Goal: Task Accomplishment & Management: Manage account settings

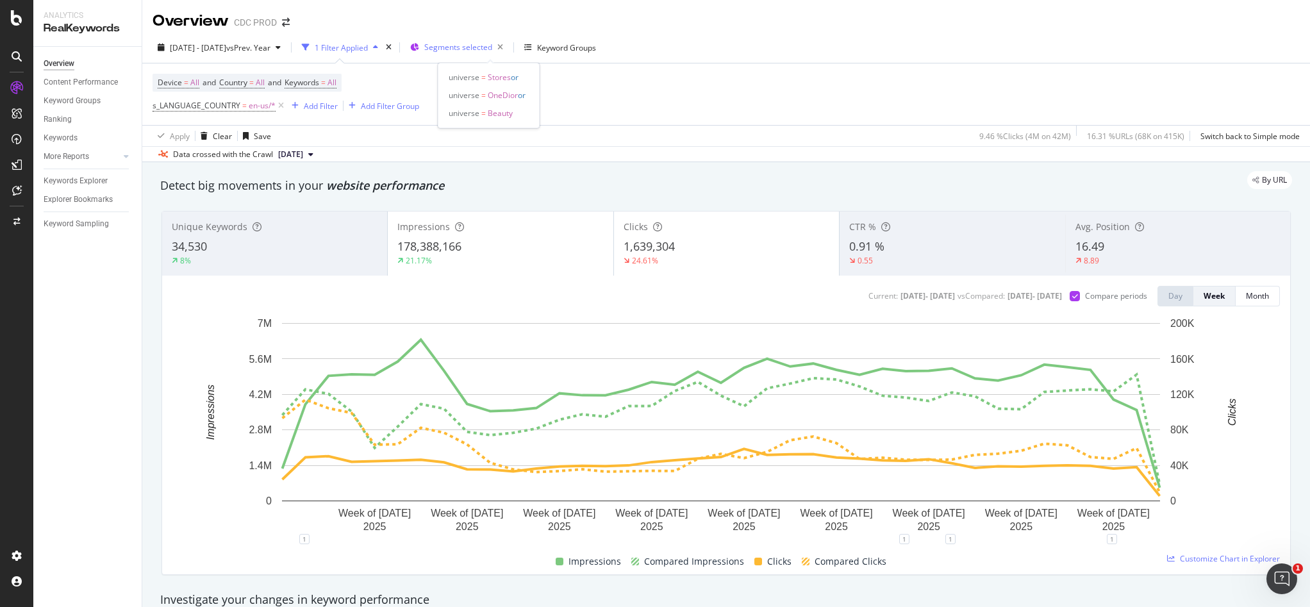
click at [488, 53] on div "Segments selected" at bounding box center [466, 47] width 84 height 18
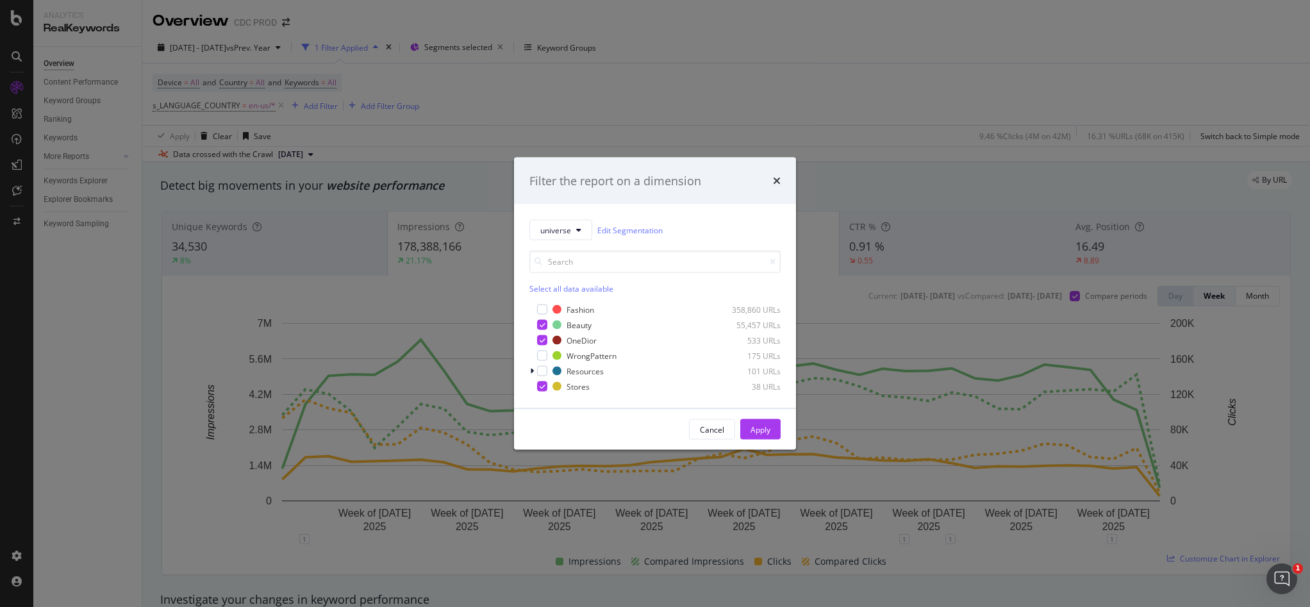
click at [540, 299] on div "Select all data available Fashion 358,860 URLs Beauty 55,457 URLs OneDior 533 U…" at bounding box center [654, 322] width 251 height 142
click at [541, 306] on div "modal" at bounding box center [542, 309] width 10 height 10
click at [544, 326] on icon "modal" at bounding box center [543, 325] width 6 height 6
click at [543, 310] on icon "modal" at bounding box center [543, 309] width 6 height 6
click at [545, 328] on div "modal" at bounding box center [542, 325] width 10 height 10
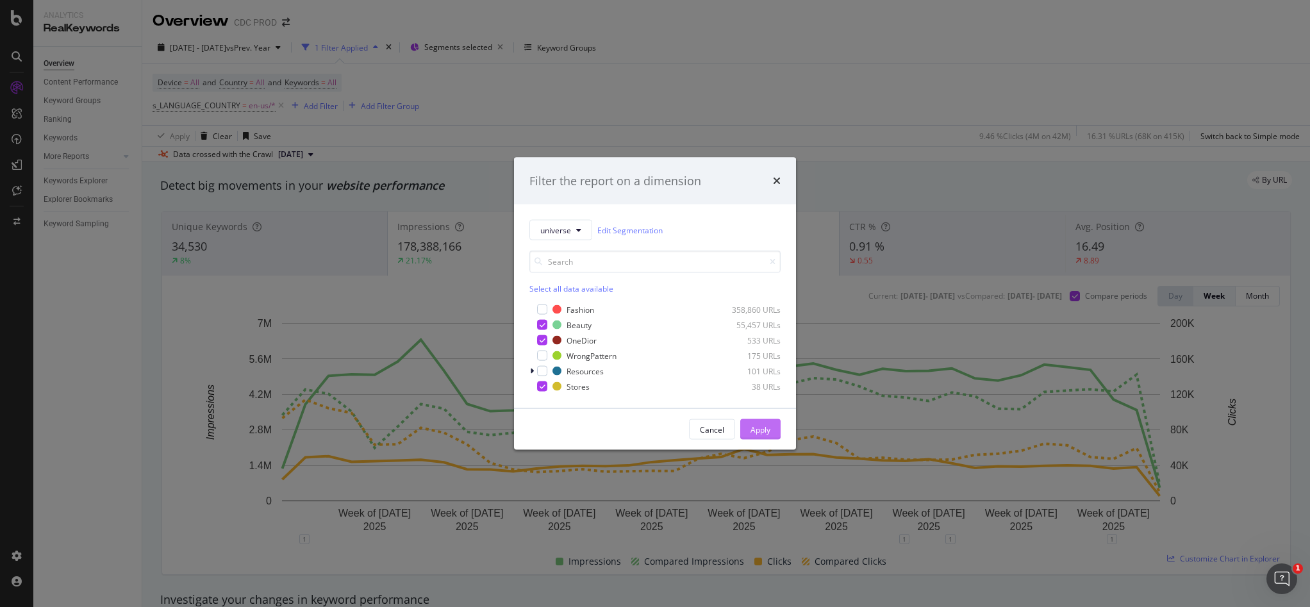
click at [759, 424] on div "Apply" at bounding box center [760, 429] width 20 height 11
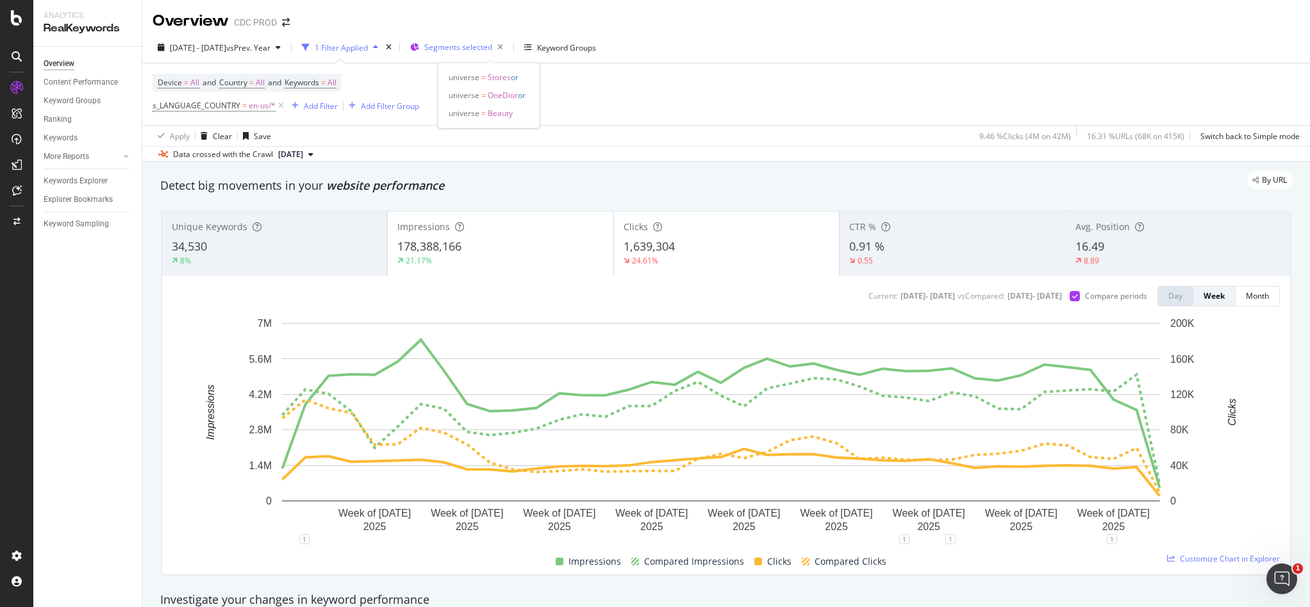
click at [492, 45] on span "Segments selected" at bounding box center [458, 47] width 68 height 11
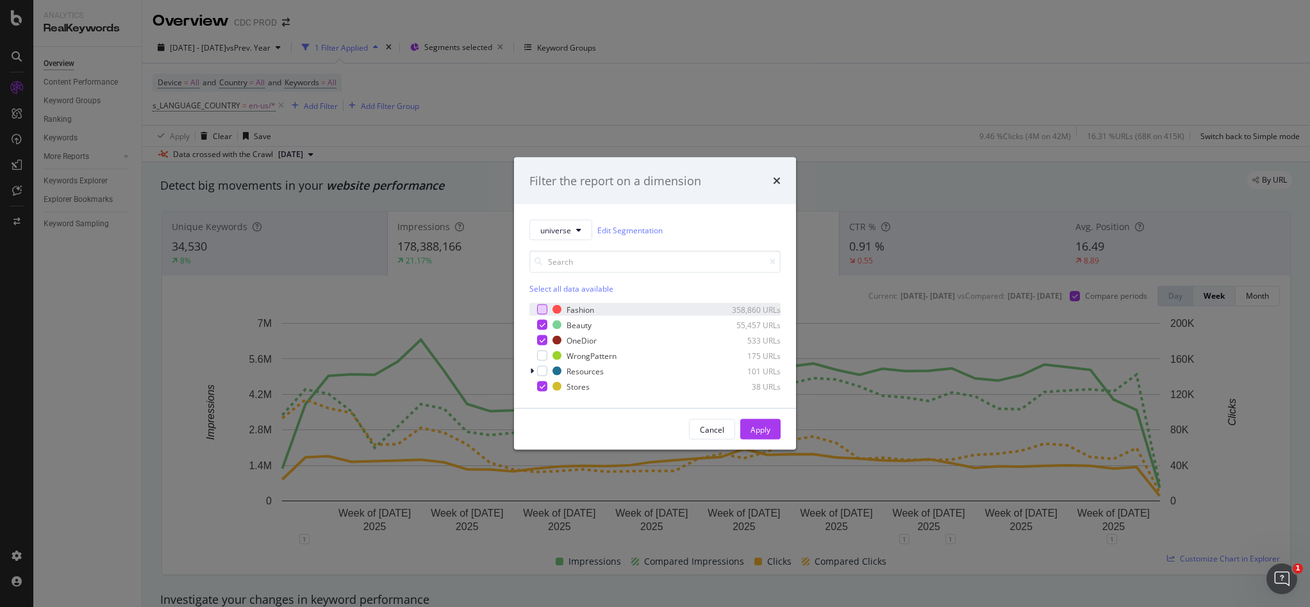
click at [543, 308] on div "modal" at bounding box center [542, 309] width 10 height 10
click at [546, 324] on div "modal" at bounding box center [542, 325] width 10 height 10
drag, startPoint x: 763, startPoint y: 429, endPoint x: 799, endPoint y: 151, distance: 280.4
click at [763, 429] on div "Apply" at bounding box center [760, 429] width 20 height 11
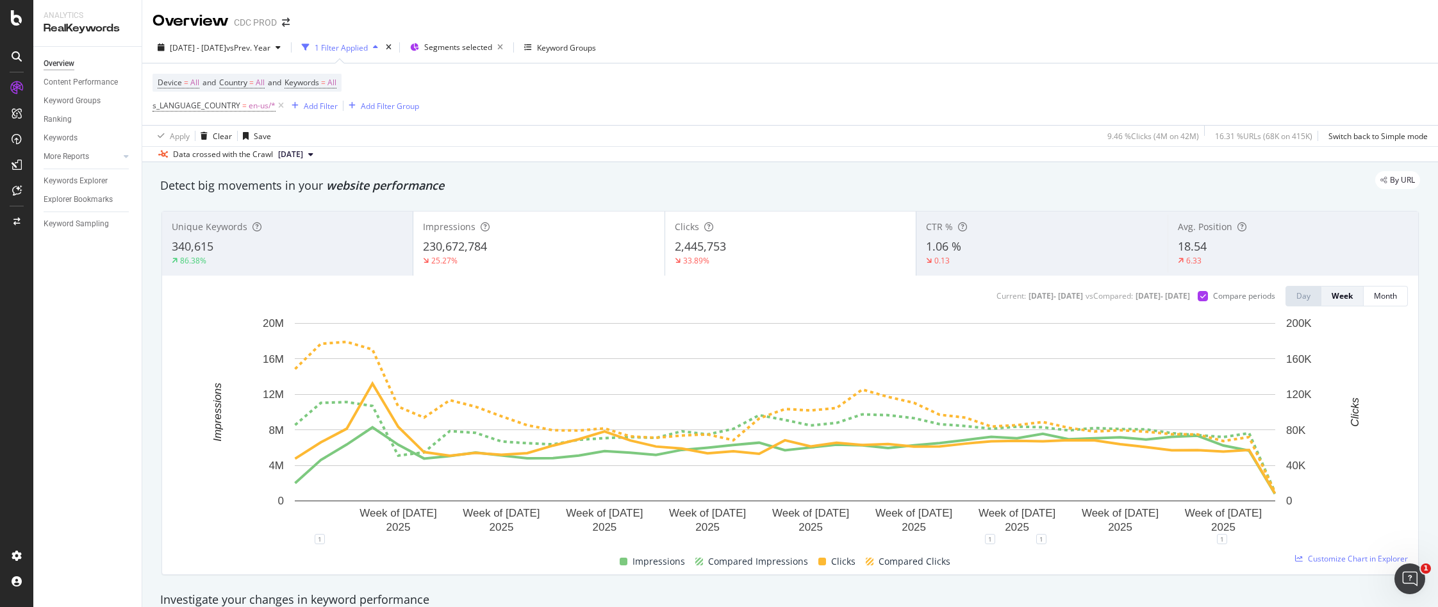
click at [807, 119] on div "Device = All and Country = All and Keywords = All s_LANGUAGE_COUNTRY = en-us/* …" at bounding box center [790, 94] width 1275 height 62
click at [81, 195] on div "SpeedWorkers" at bounding box center [75, 192] width 57 height 13
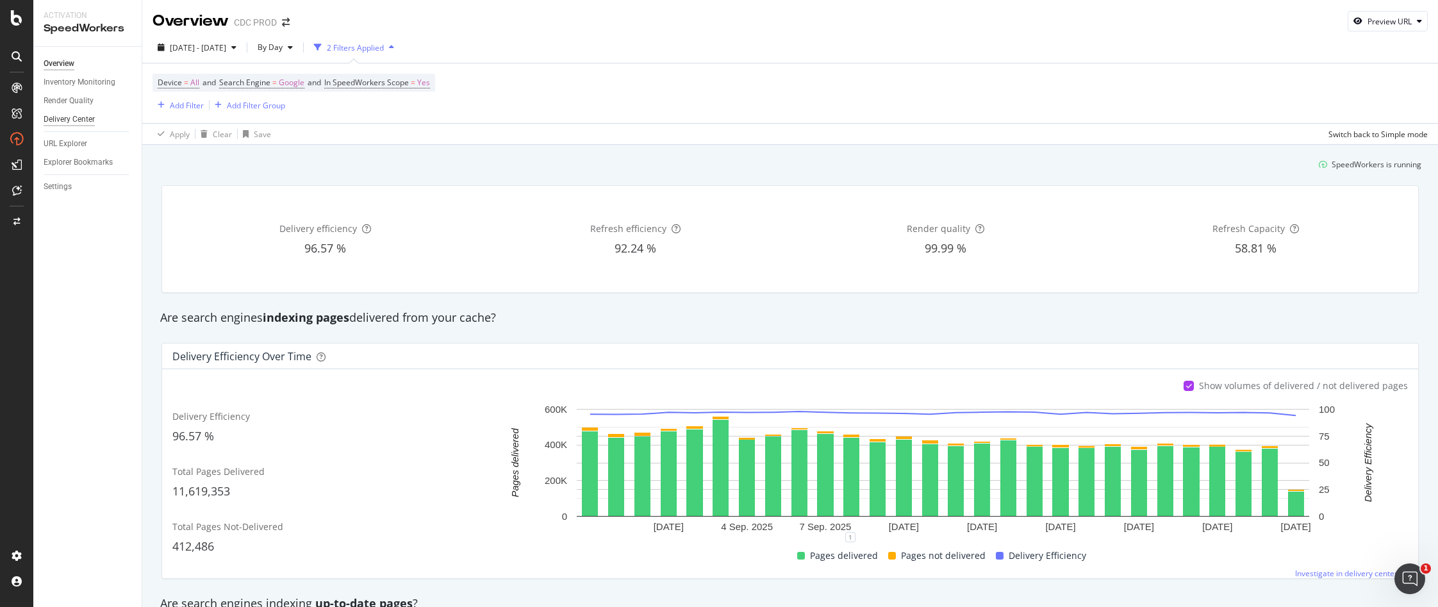
click at [74, 119] on div "Delivery Center" at bounding box center [69, 119] width 51 height 13
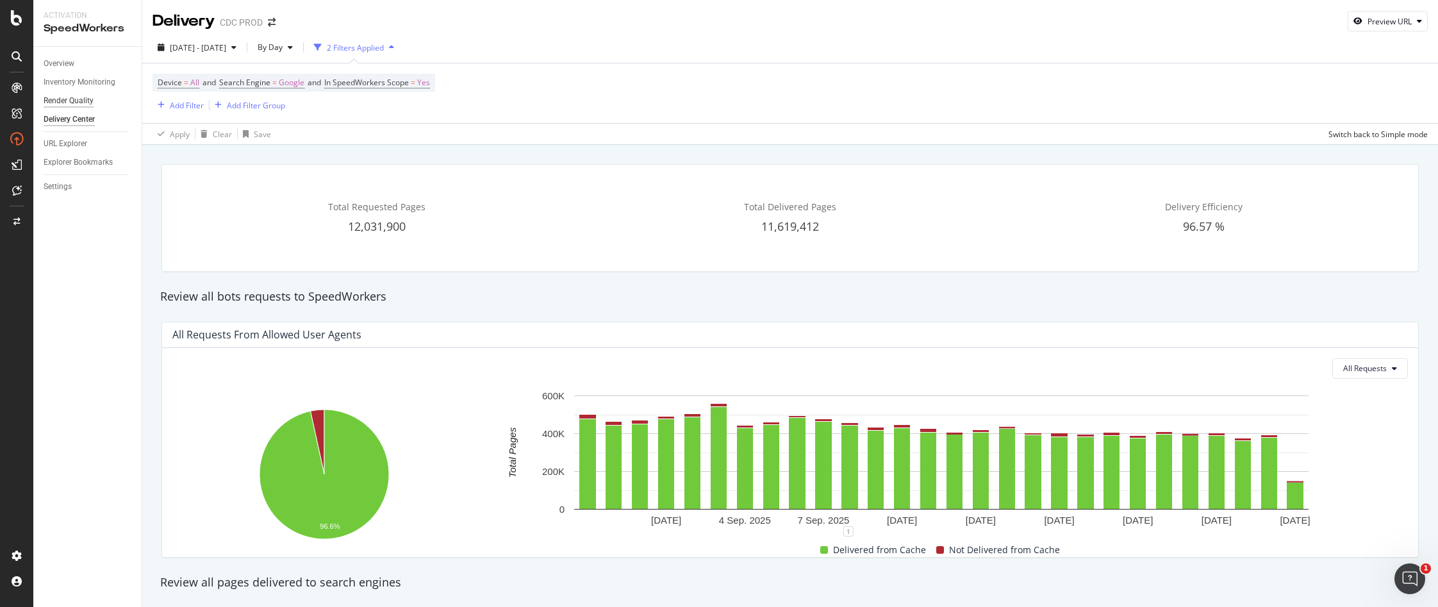
click at [80, 102] on div "Render Quality" at bounding box center [69, 100] width 50 height 13
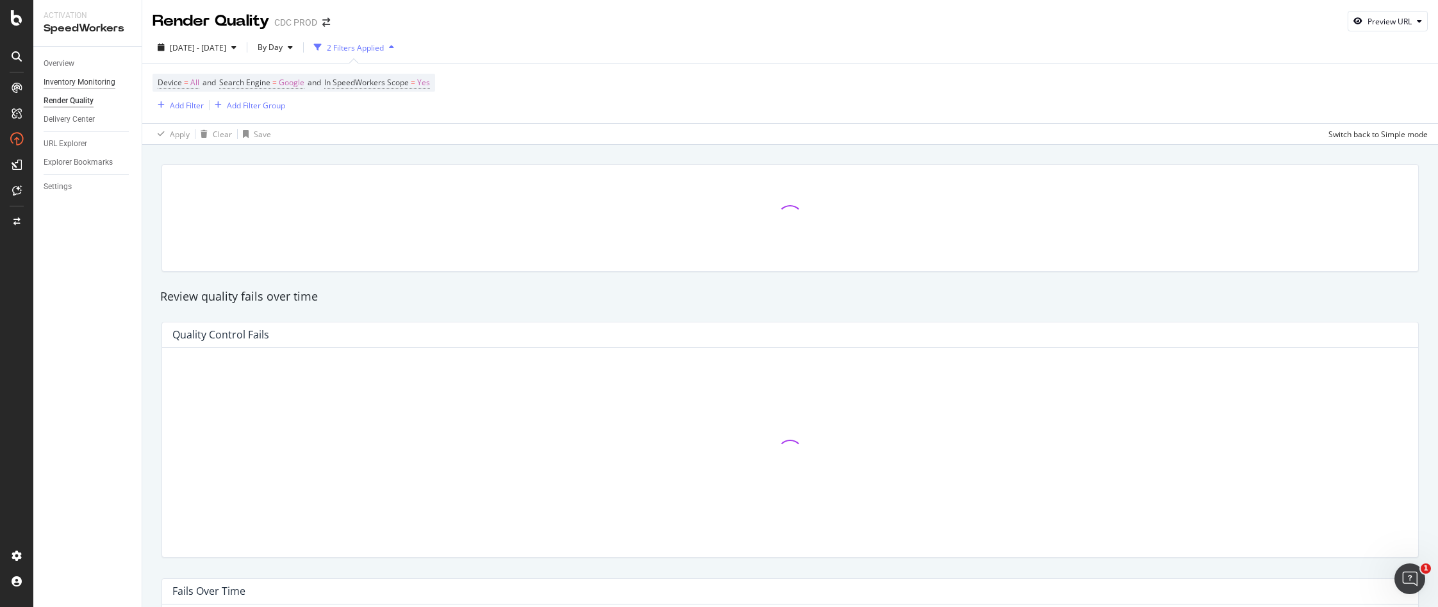
click at [83, 86] on div "Inventory Monitoring" at bounding box center [80, 82] width 72 height 13
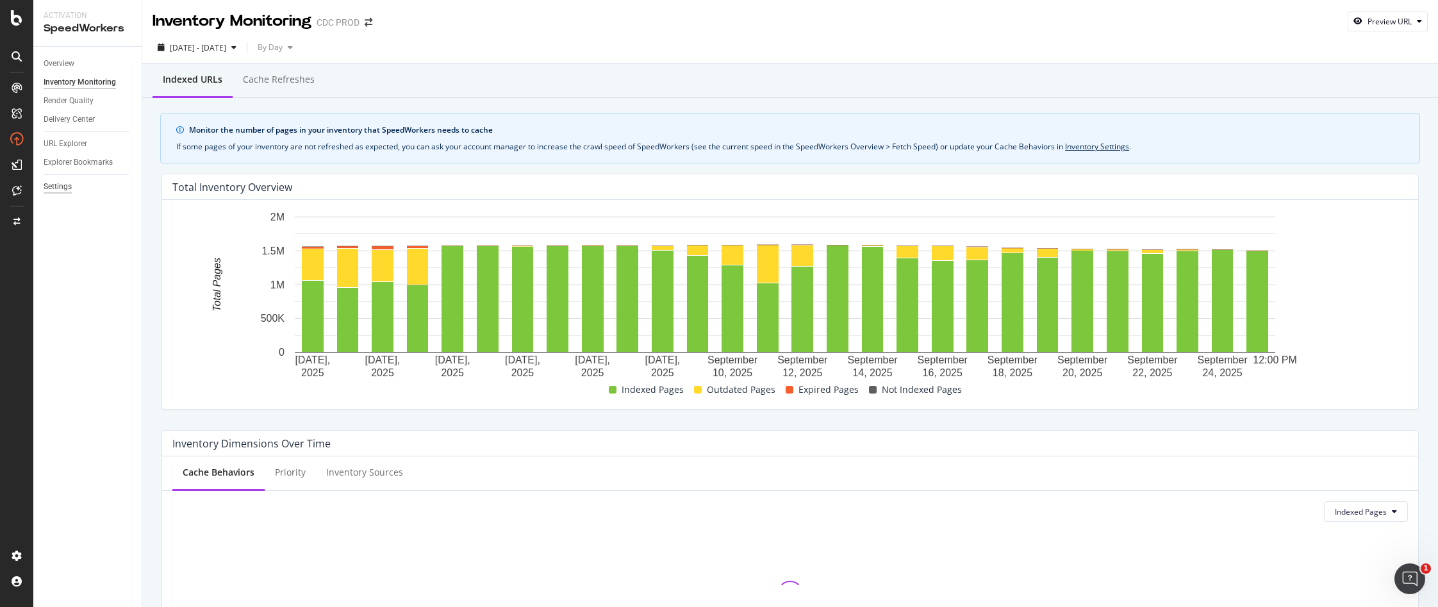
click at [66, 188] on div "Settings" at bounding box center [58, 186] width 28 height 13
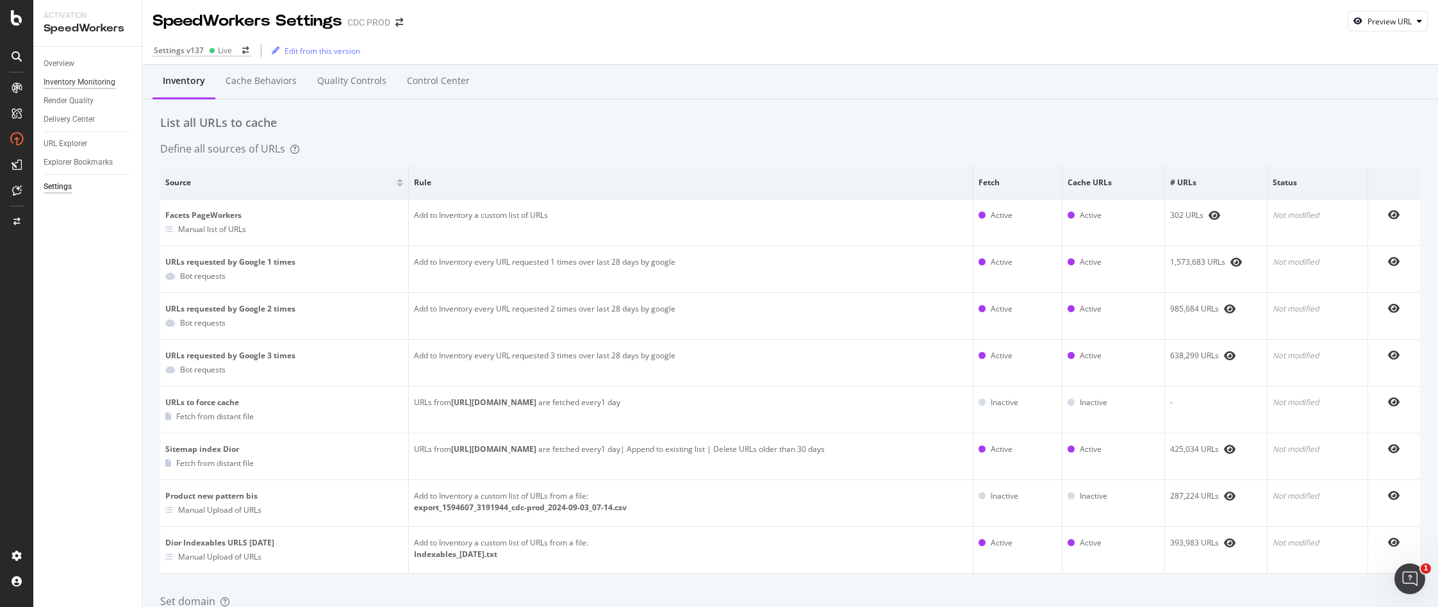
click at [84, 82] on div "Inventory Monitoring" at bounding box center [80, 82] width 72 height 13
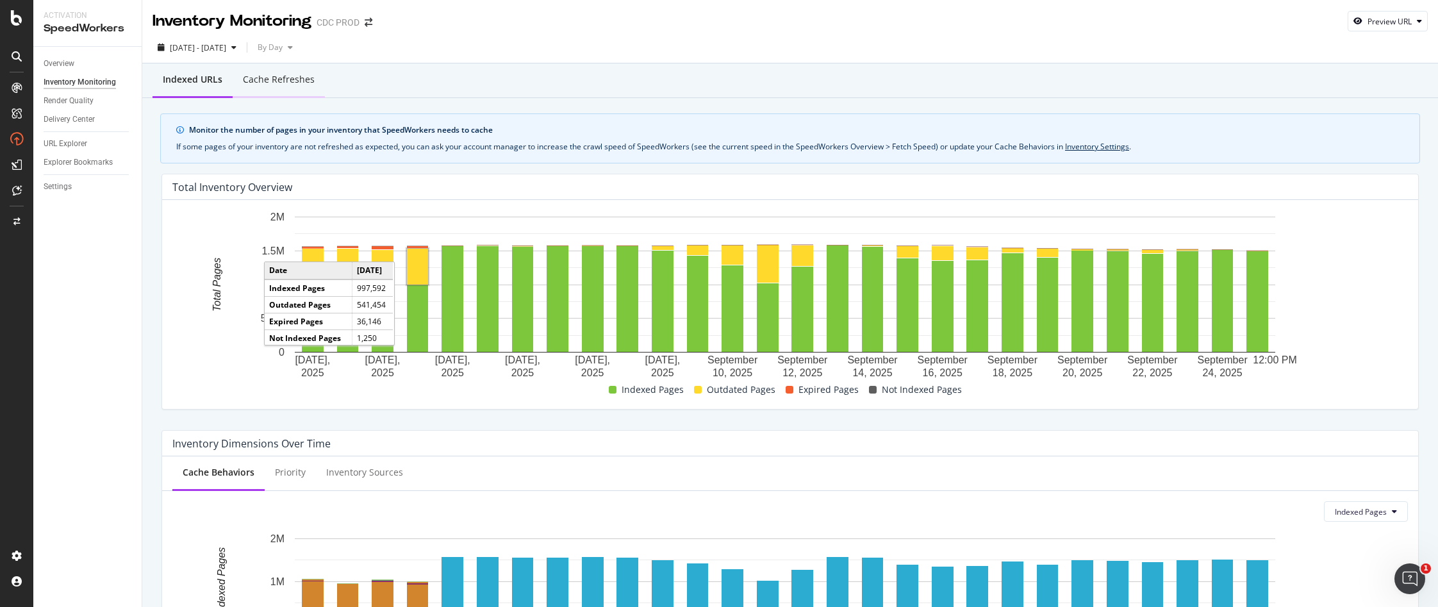
click at [281, 81] on div "Cache refreshes" at bounding box center [279, 79] width 72 height 13
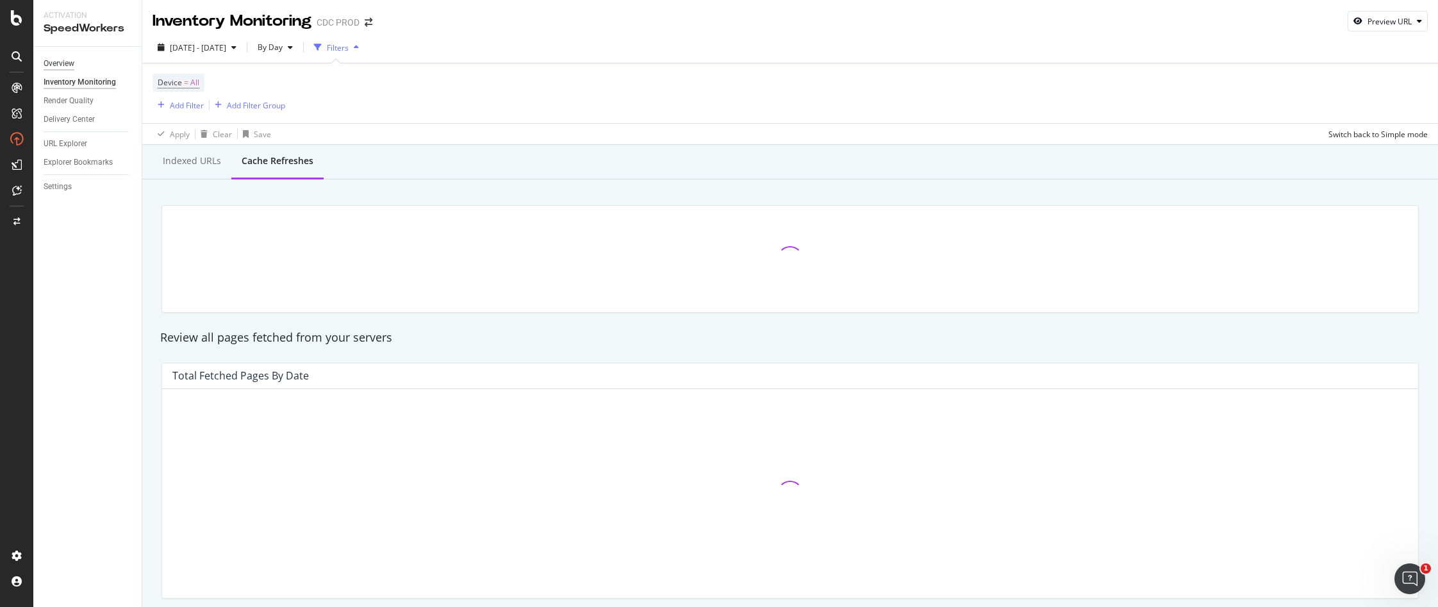
click at [64, 59] on div "Overview" at bounding box center [59, 63] width 31 height 13
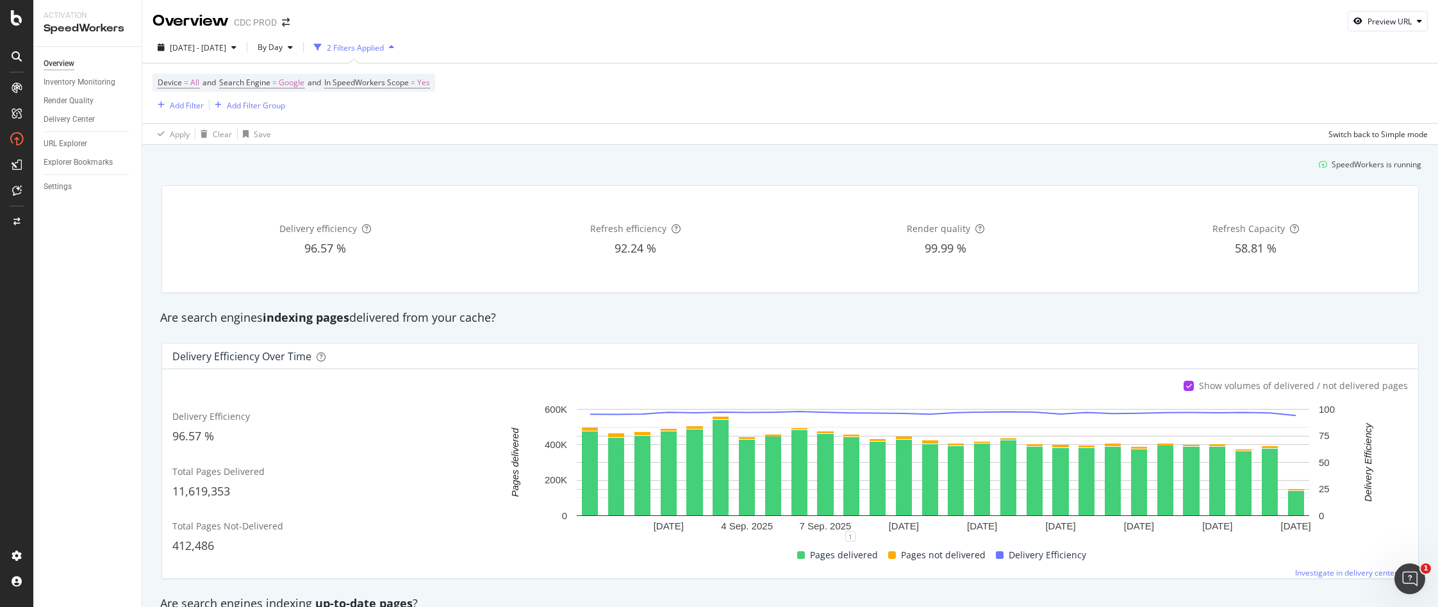
click at [68, 63] on div "Overview" at bounding box center [59, 63] width 31 height 13
click at [1309, 6] on div "Overview CDC PROD Preview URL" at bounding box center [790, 16] width 1296 height 32
click at [1309, 20] on div "Preview URL" at bounding box center [1390, 21] width 44 height 11
click at [1050, 39] on div "[DATE] - [DATE] By Day 2 Filters Applied" at bounding box center [790, 50] width 1296 height 26
click at [65, 79] on div "Inventory Monitoring" at bounding box center [80, 82] width 72 height 13
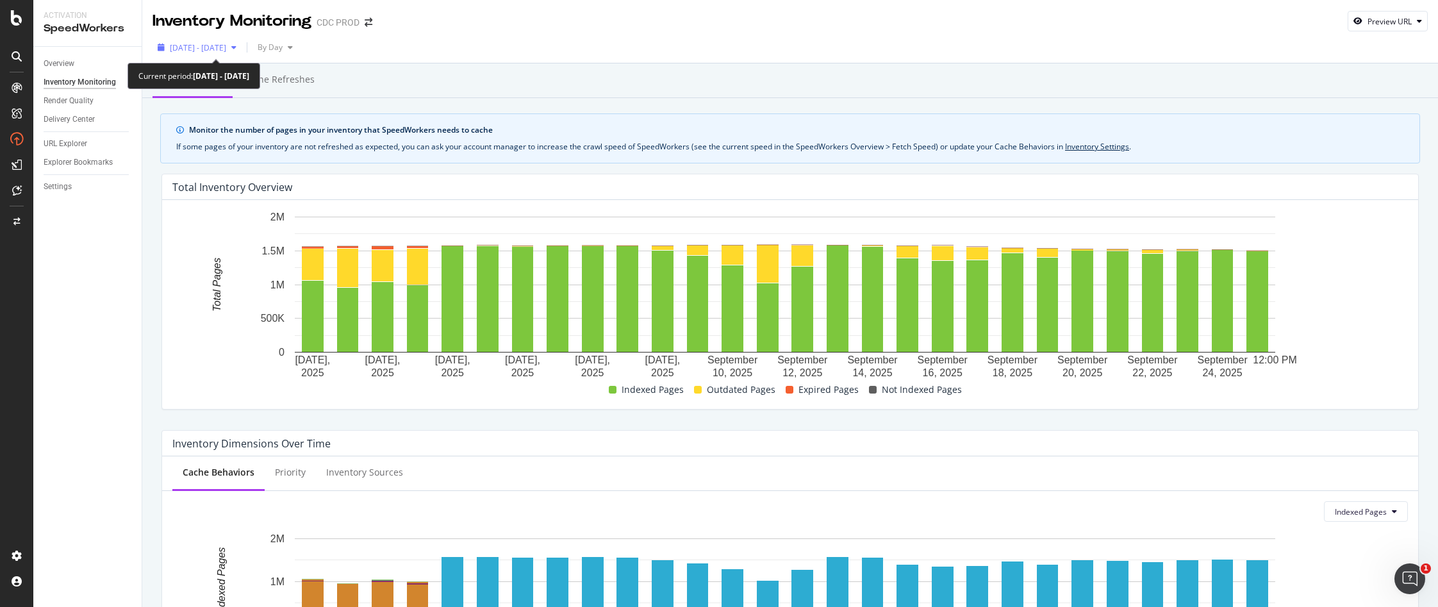
click at [226, 48] on span "[DATE] - [DATE]" at bounding box center [198, 47] width 56 height 11
click at [454, 45] on div "[DATE] - [DATE] By Day" at bounding box center [790, 50] width 1296 height 26
click at [83, 99] on div "Render Quality" at bounding box center [69, 100] width 50 height 13
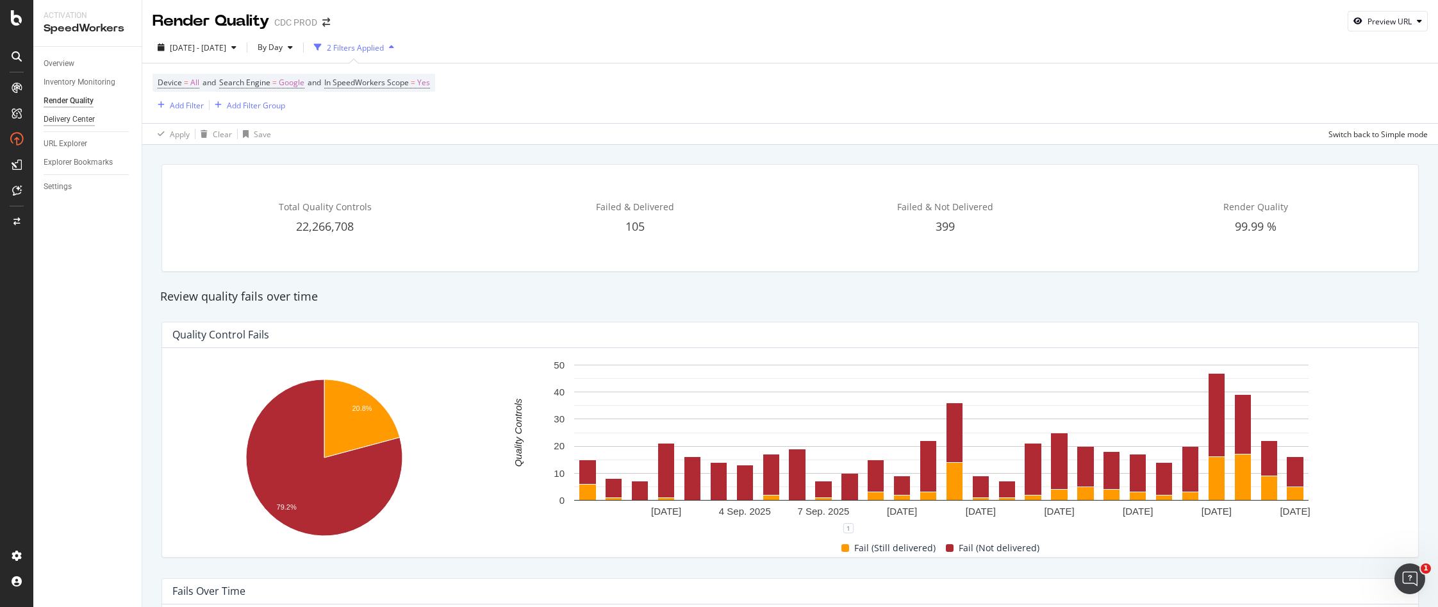
click at [77, 113] on div "Delivery Center" at bounding box center [69, 119] width 51 height 13
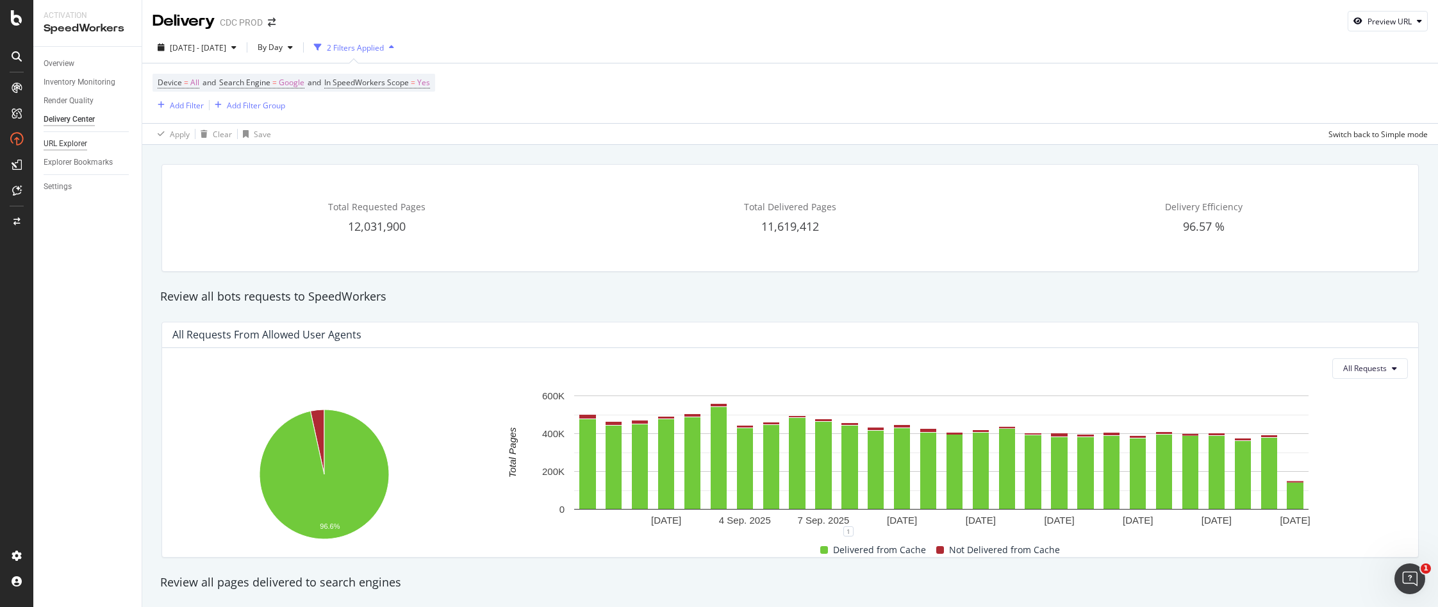
click at [64, 145] on div "URL Explorer" at bounding box center [66, 143] width 44 height 13
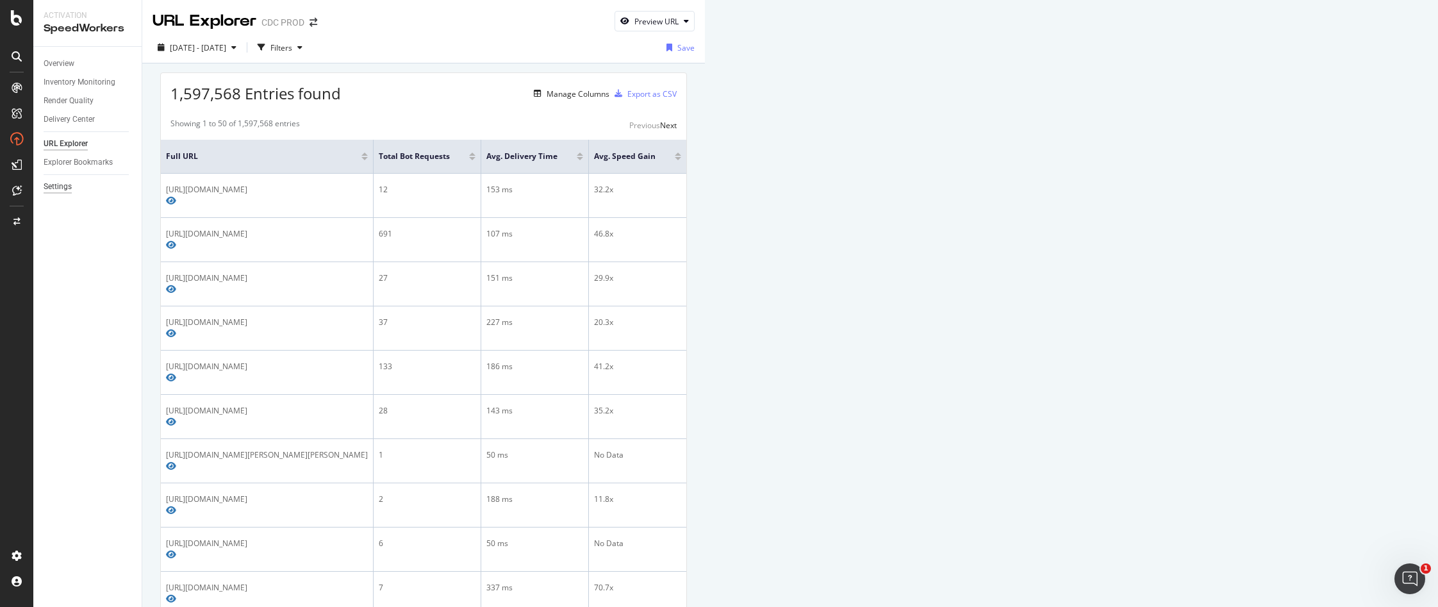
click at [61, 190] on div "Settings" at bounding box center [58, 186] width 28 height 13
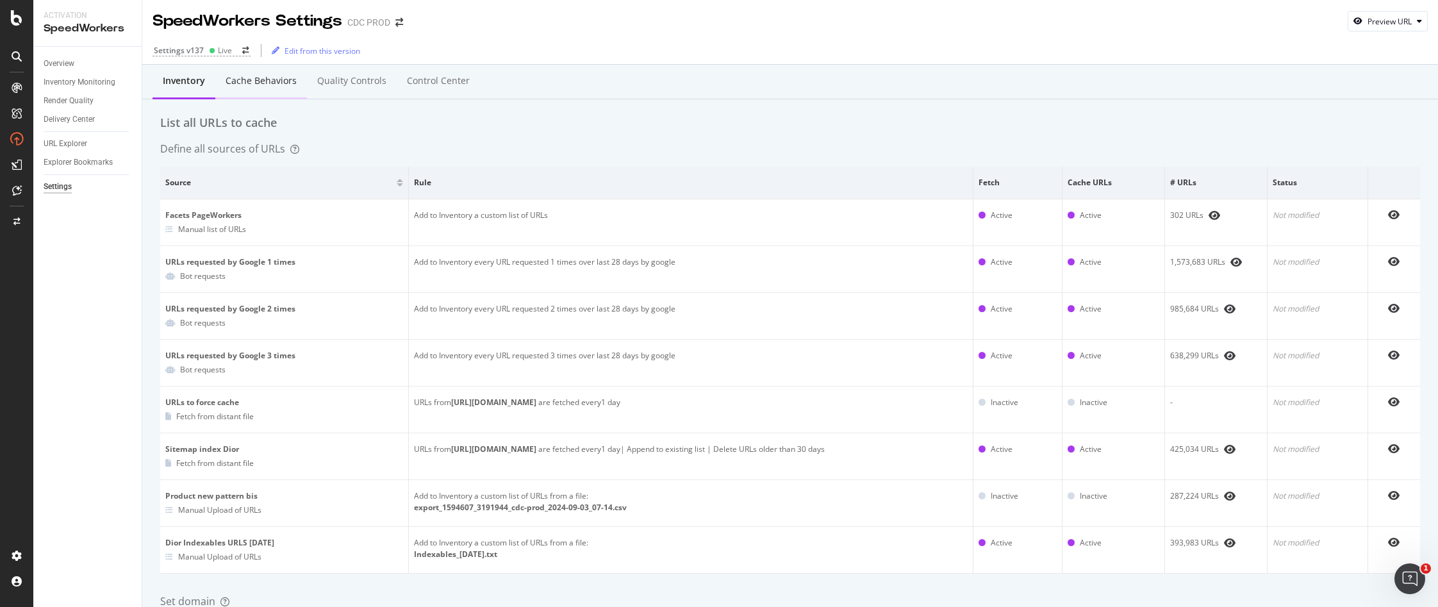
click at [259, 79] on div "Cache behaviors" at bounding box center [261, 80] width 71 height 13
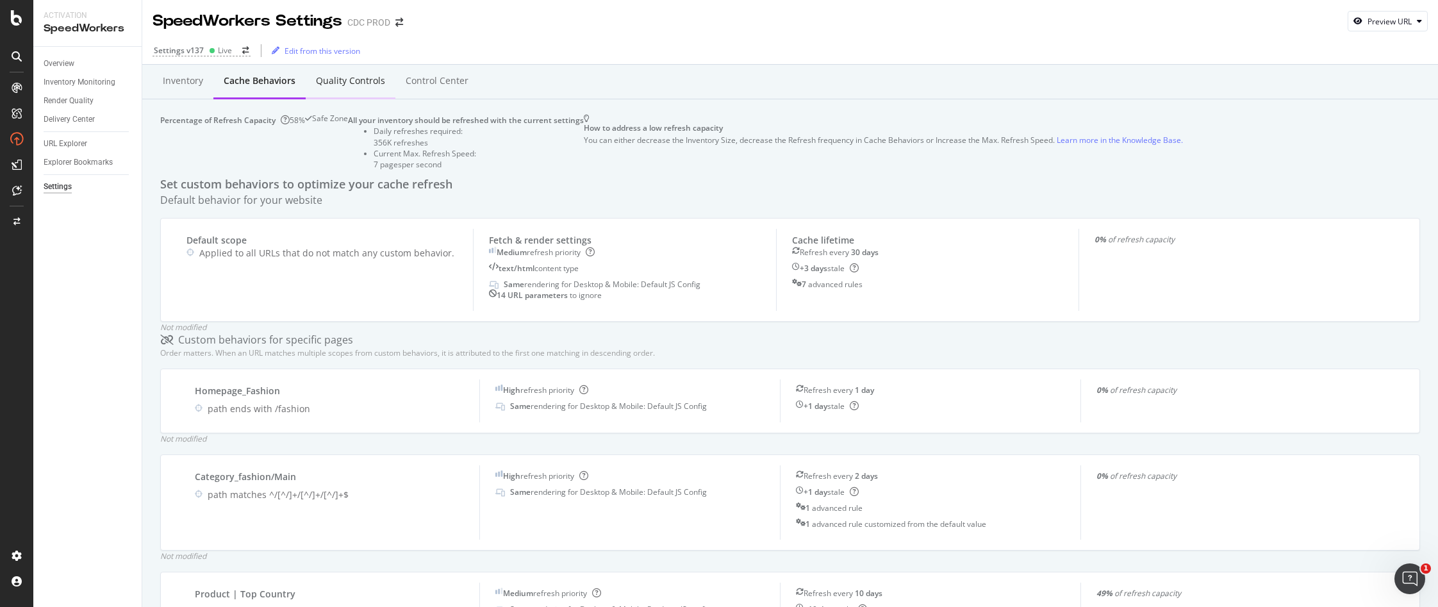
click at [348, 81] on div "Quality Controls" at bounding box center [350, 80] width 69 height 13
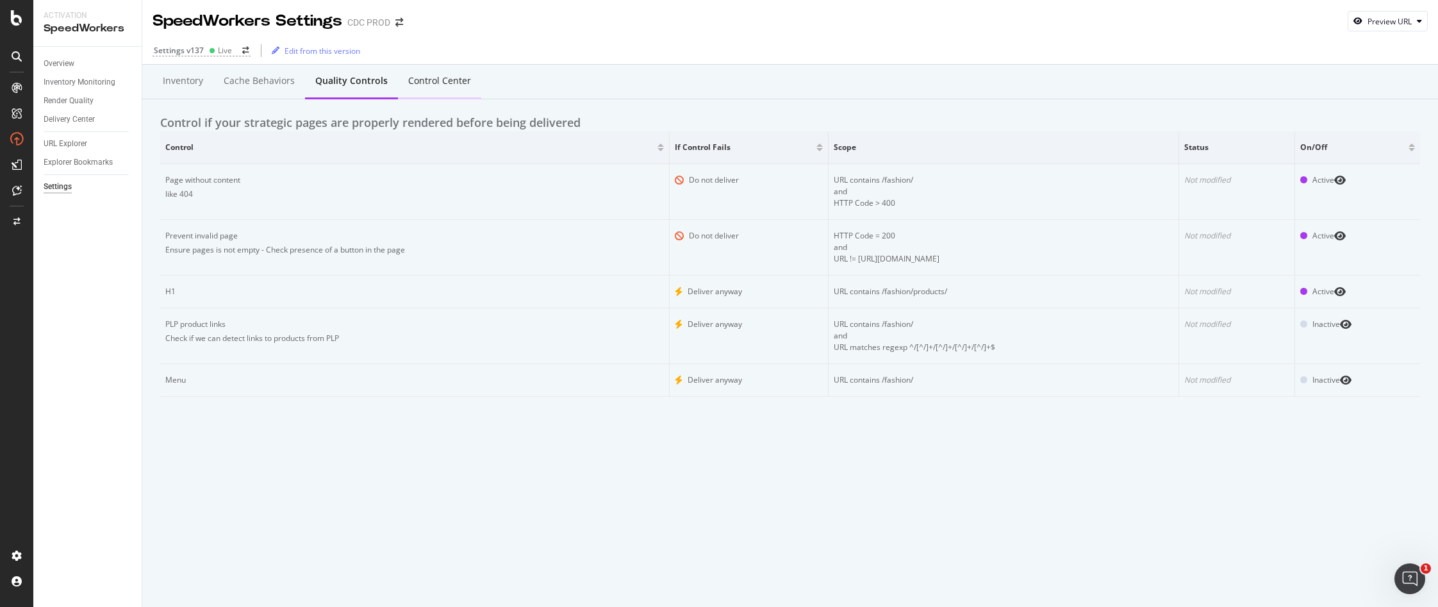
click at [411, 78] on div "Control Center" at bounding box center [439, 80] width 63 height 13
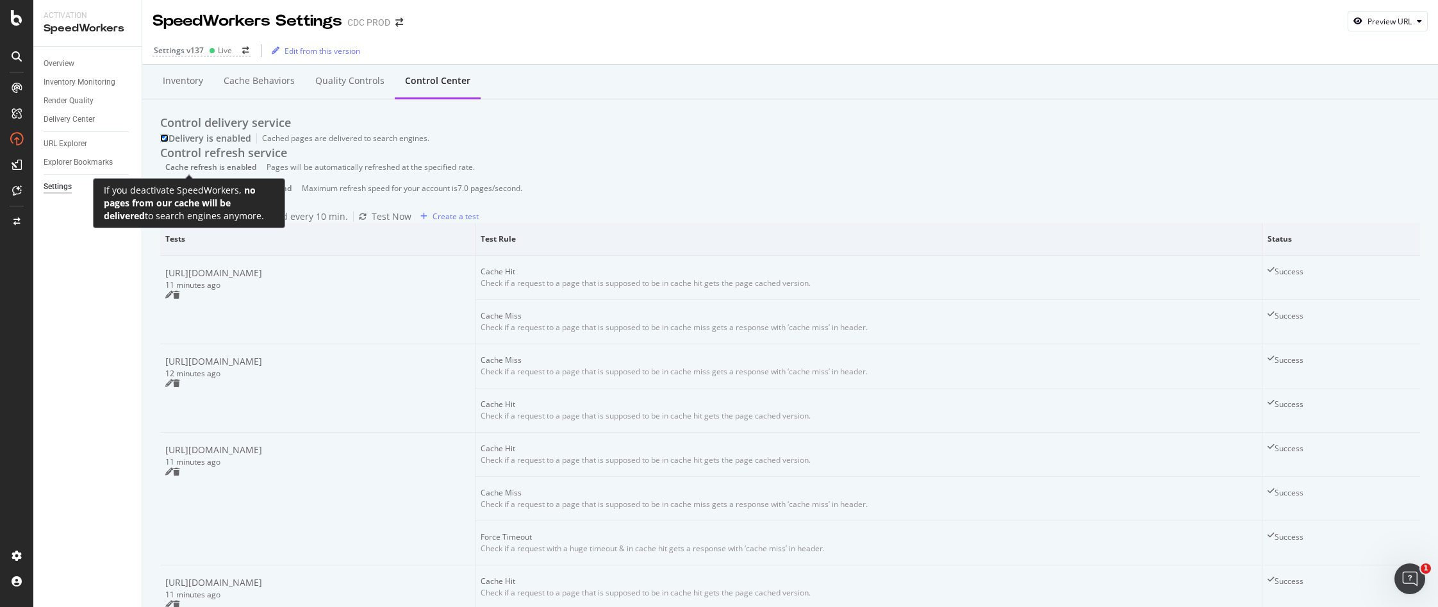
click at [169, 142] on input "checkbox" at bounding box center [164, 138] width 8 height 8
checkbox input "true"
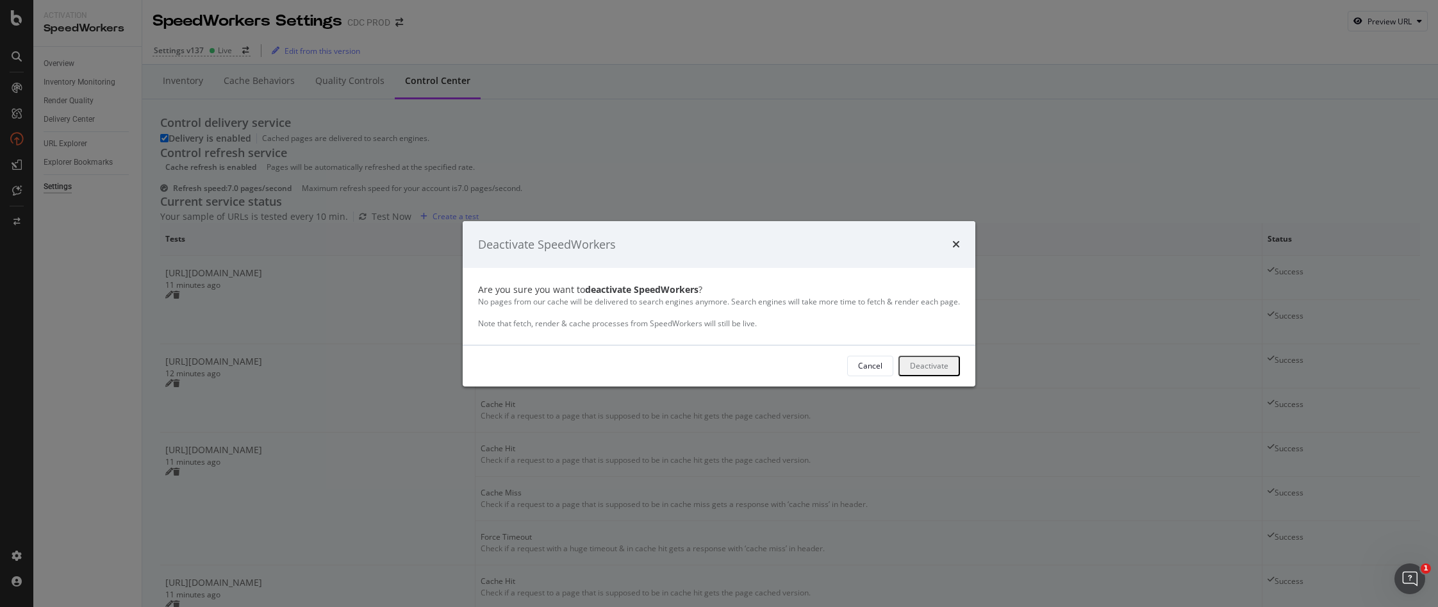
click at [932, 367] on div "Deactivate" at bounding box center [929, 365] width 38 height 11
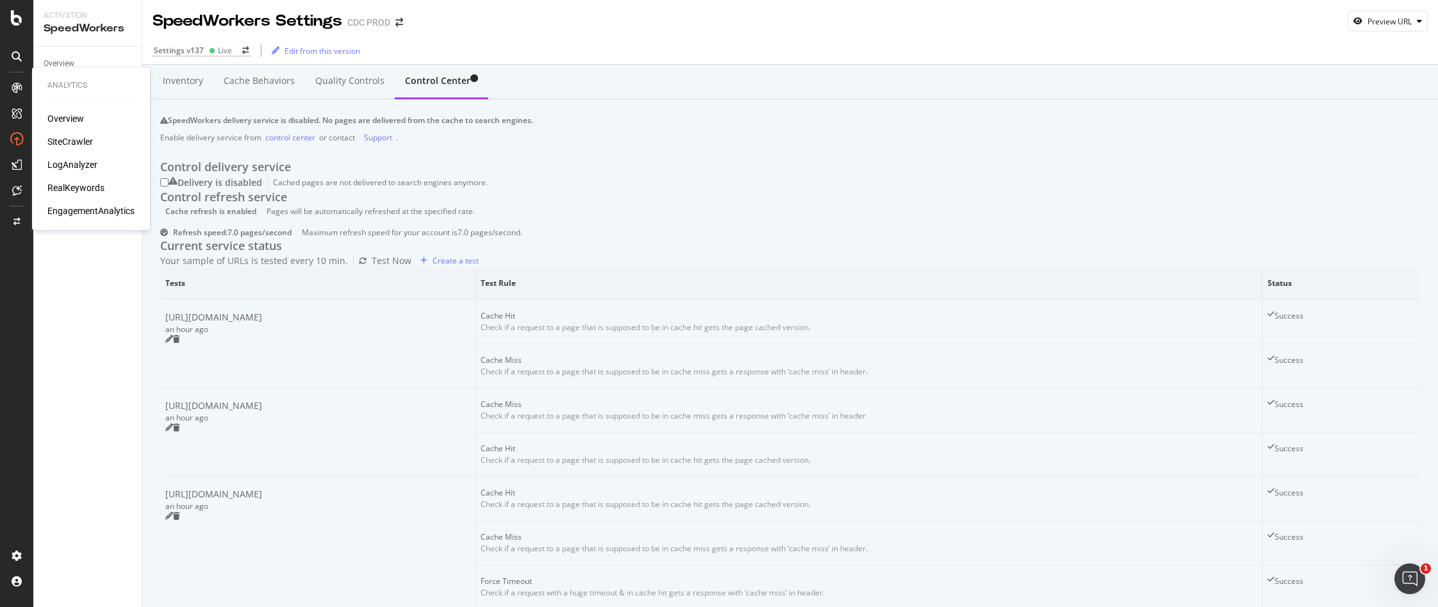
click at [83, 185] on div "RealKeywords" at bounding box center [75, 187] width 57 height 13
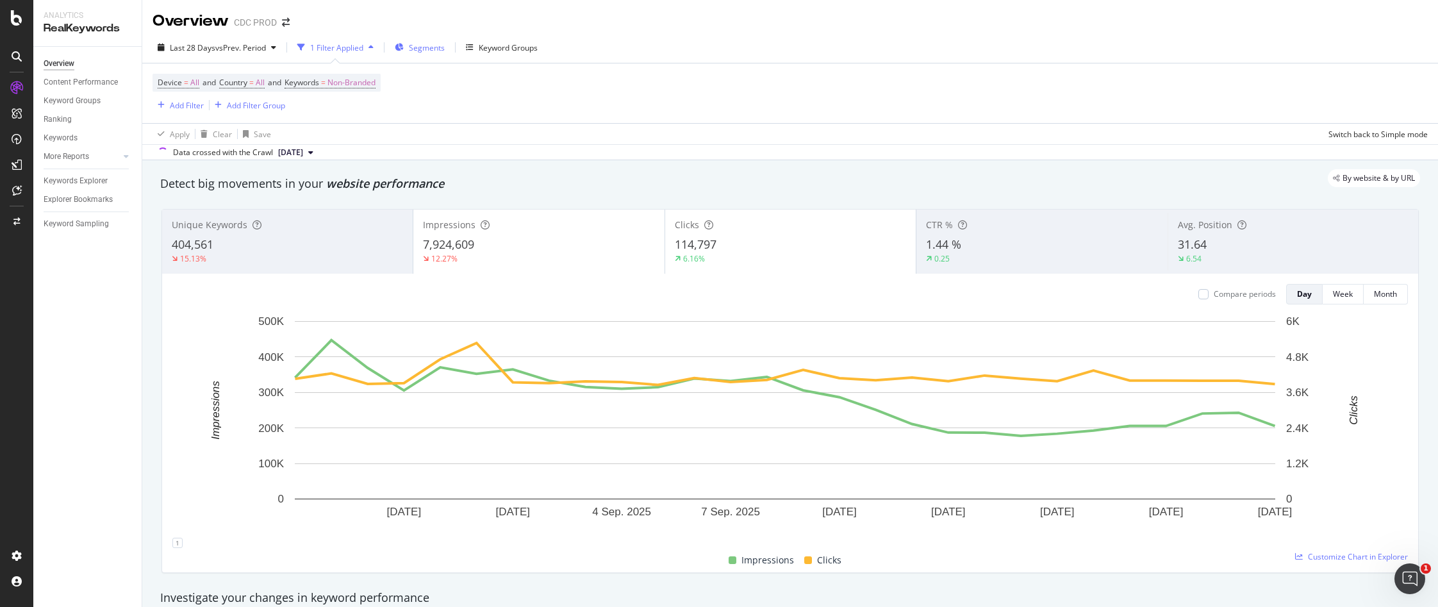
click at [433, 50] on span "Segments" at bounding box center [427, 47] width 36 height 11
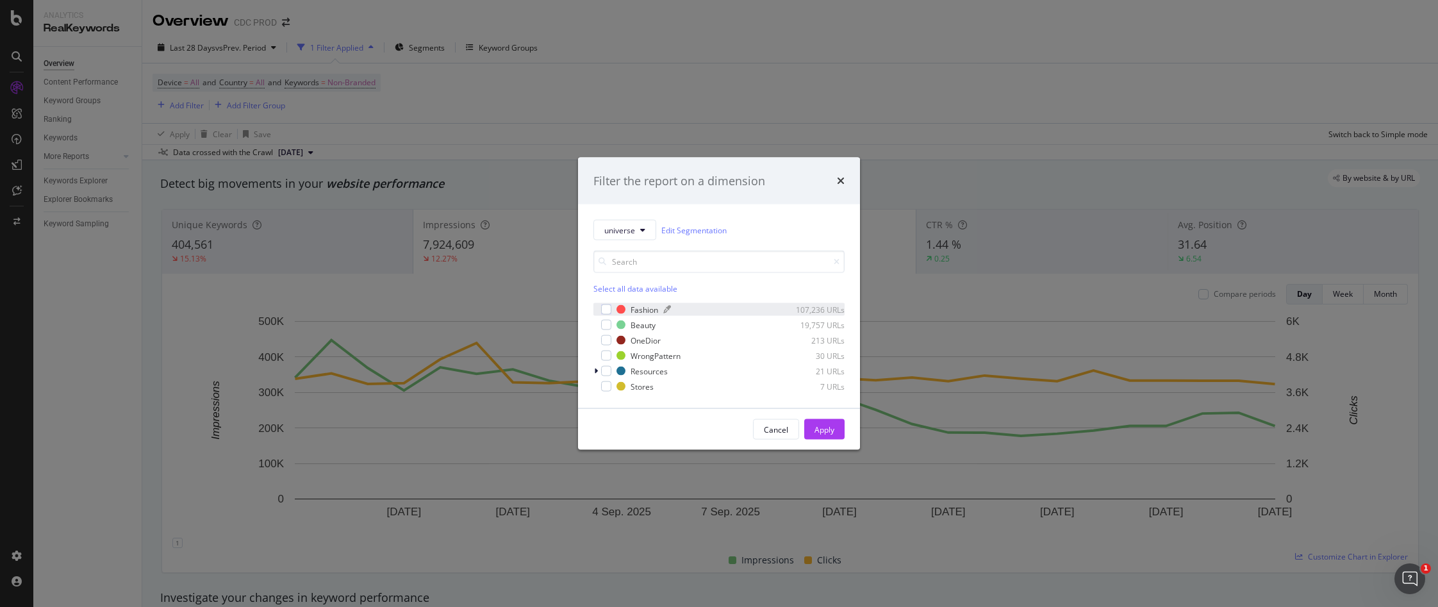
click at [644, 308] on div "Fashion" at bounding box center [645, 309] width 28 height 11
click at [636, 342] on div "OneDior" at bounding box center [646, 340] width 30 height 11
click at [604, 306] on icon "modal" at bounding box center [607, 309] width 6 height 6
click at [606, 306] on div "modal" at bounding box center [606, 309] width 10 height 10
click at [820, 429] on div "Apply" at bounding box center [825, 429] width 20 height 11
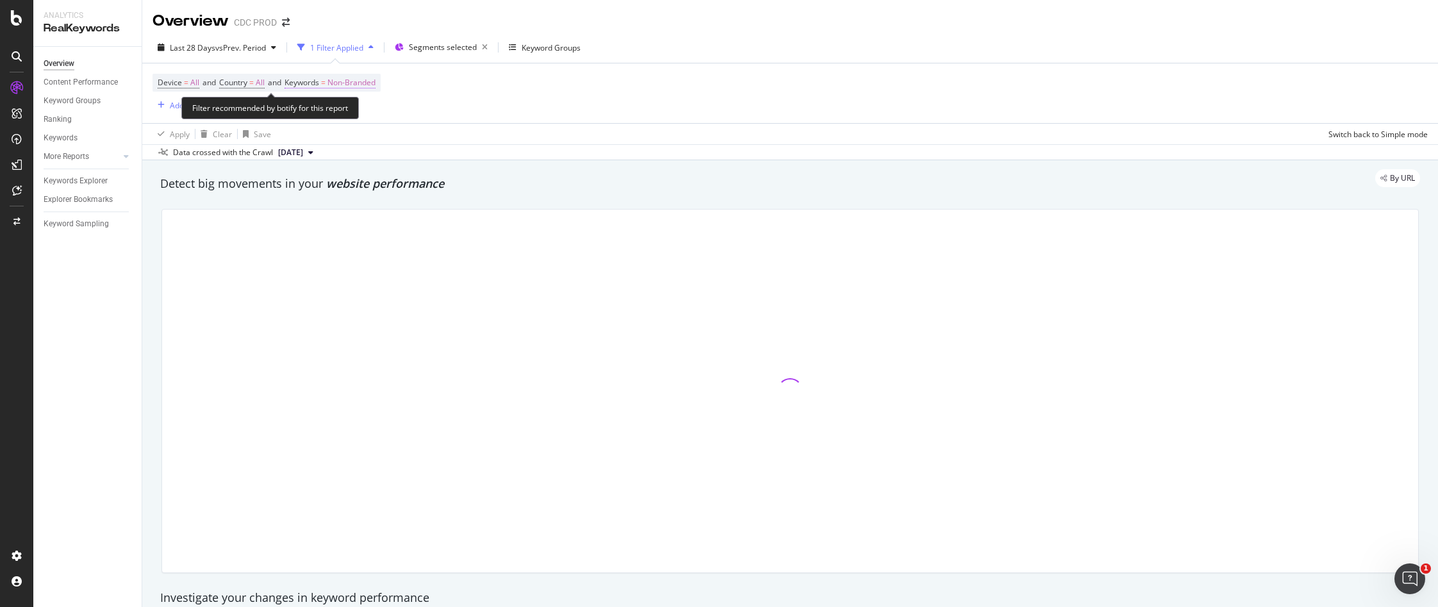
click at [362, 81] on span "Non-Branded" at bounding box center [351, 83] width 48 height 18
click at [347, 109] on span "Non-Branded" at bounding box center [329, 112] width 53 height 11
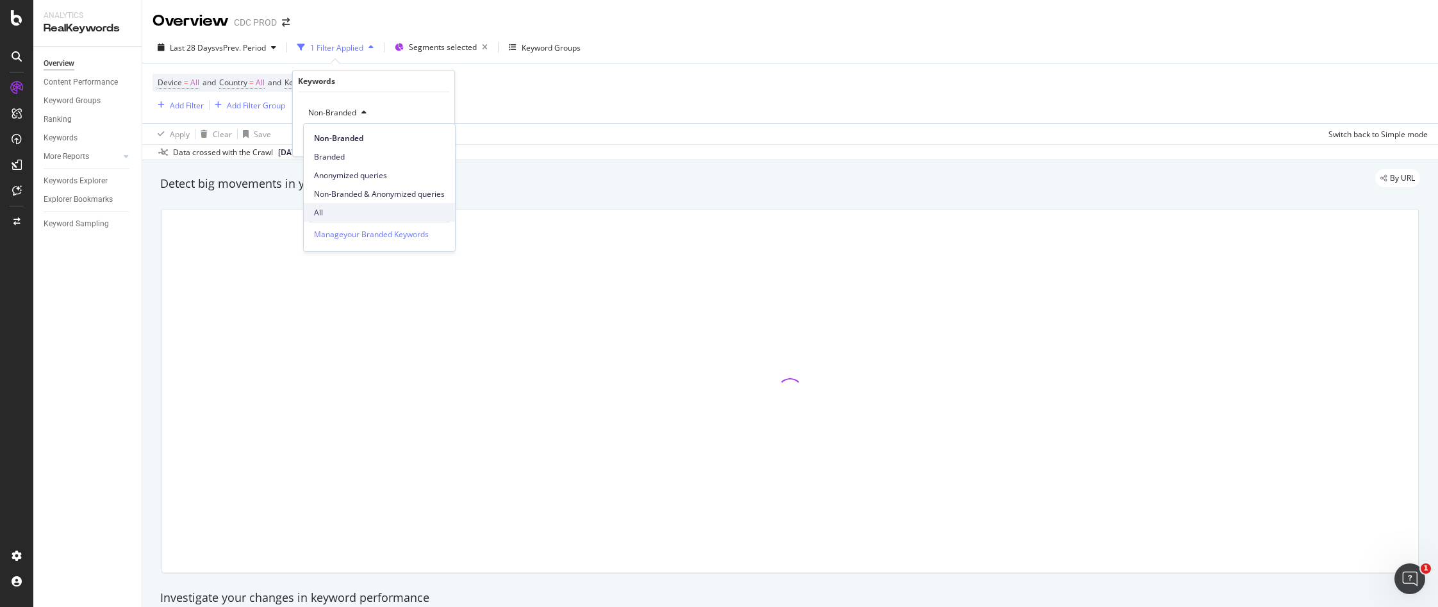
click at [344, 208] on span "All" at bounding box center [379, 213] width 131 height 12
click at [437, 139] on div "Apply" at bounding box center [434, 140] width 20 height 11
click at [668, 92] on div "Device = All and Country = All and Keywords = All Add Filter Add Filter Group" at bounding box center [790, 93] width 1275 height 60
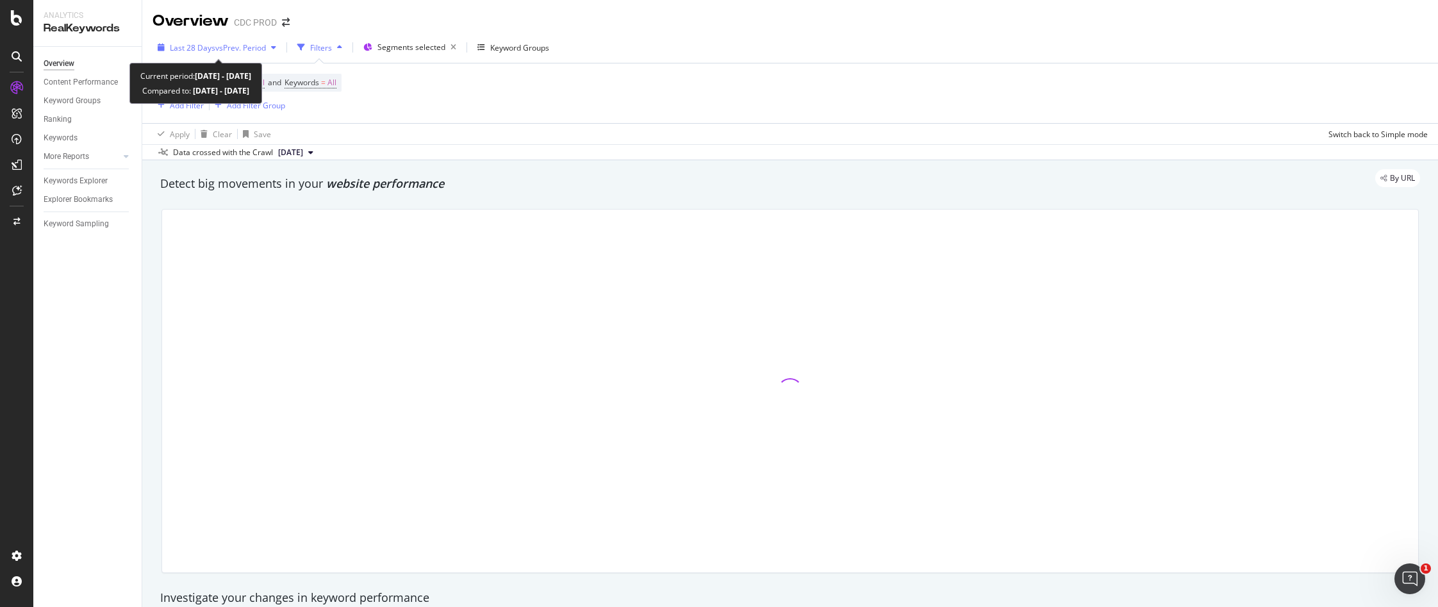
click at [247, 49] on span "vs Prev. Period" at bounding box center [240, 47] width 51 height 11
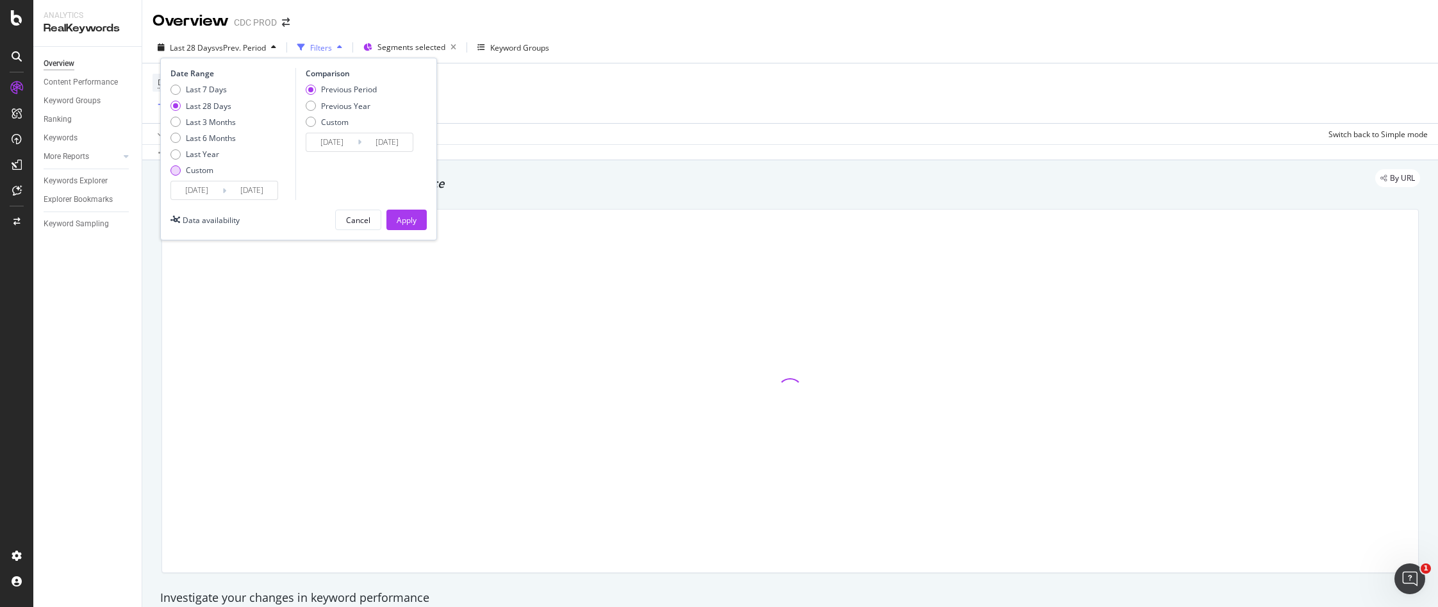
click at [203, 169] on div "Custom" at bounding box center [200, 170] width 28 height 11
click at [226, 190] on input "[DATE]" at bounding box center [251, 190] width 51 height 18
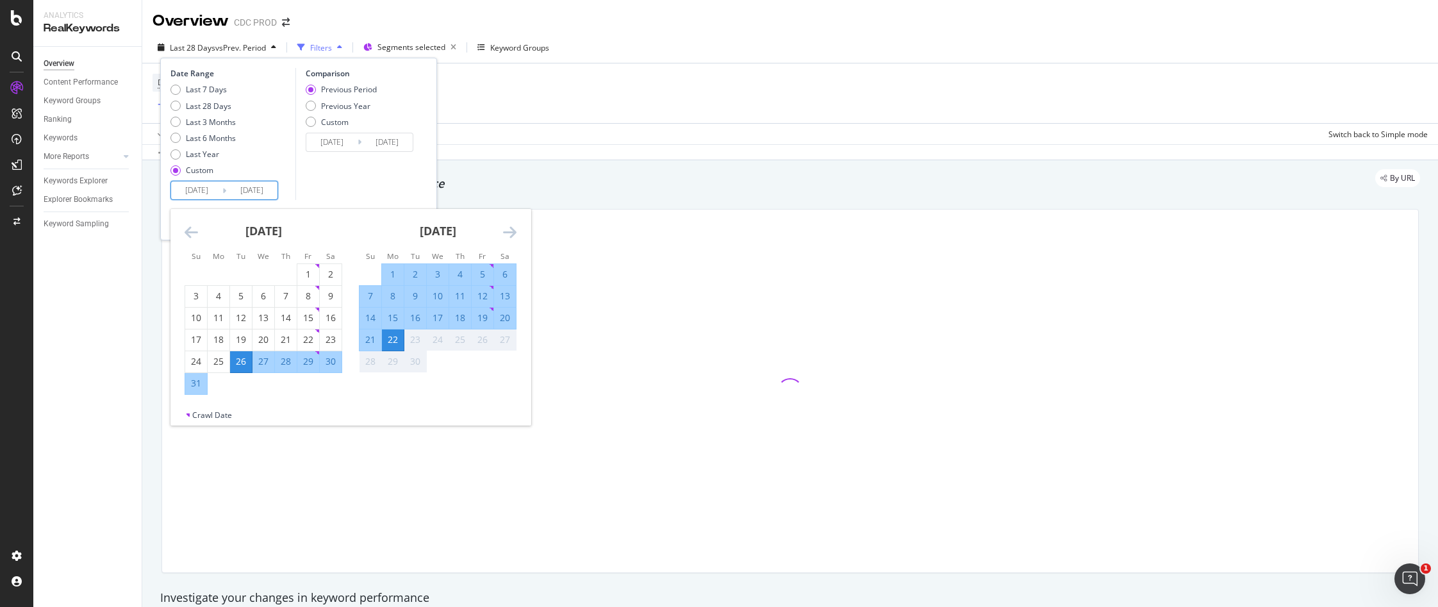
click at [392, 270] on div "1" at bounding box center [393, 274] width 22 height 13
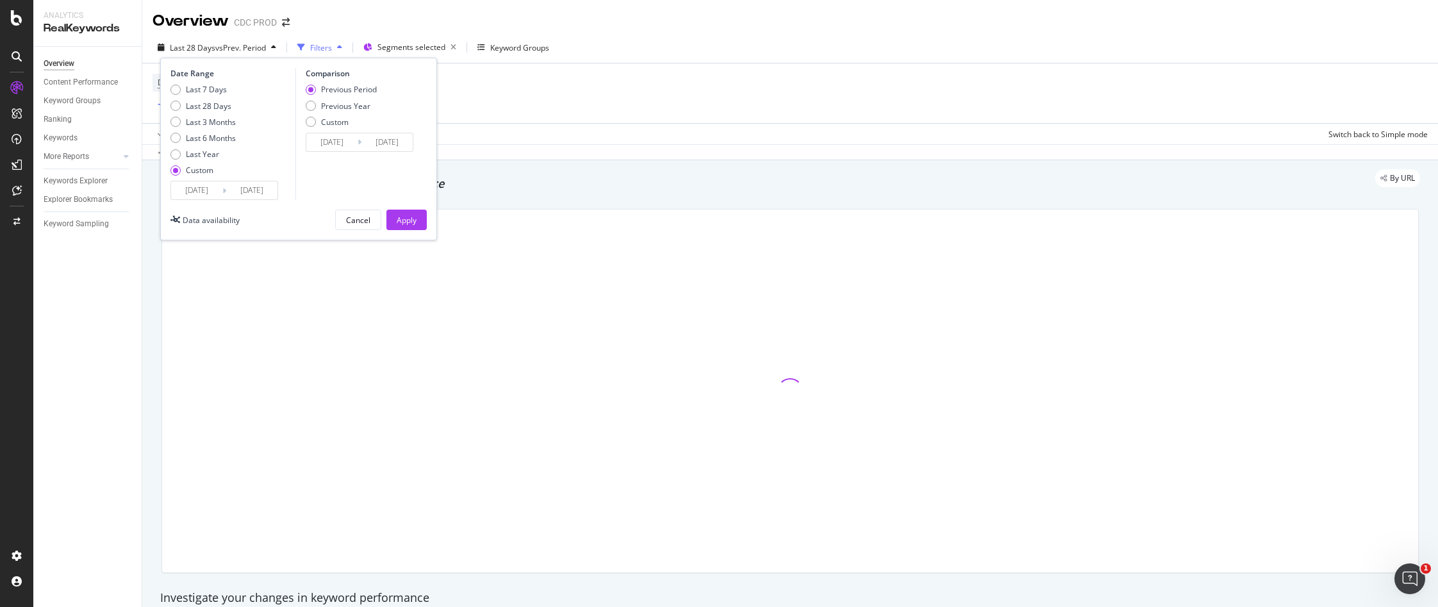
type input "[DATE]"
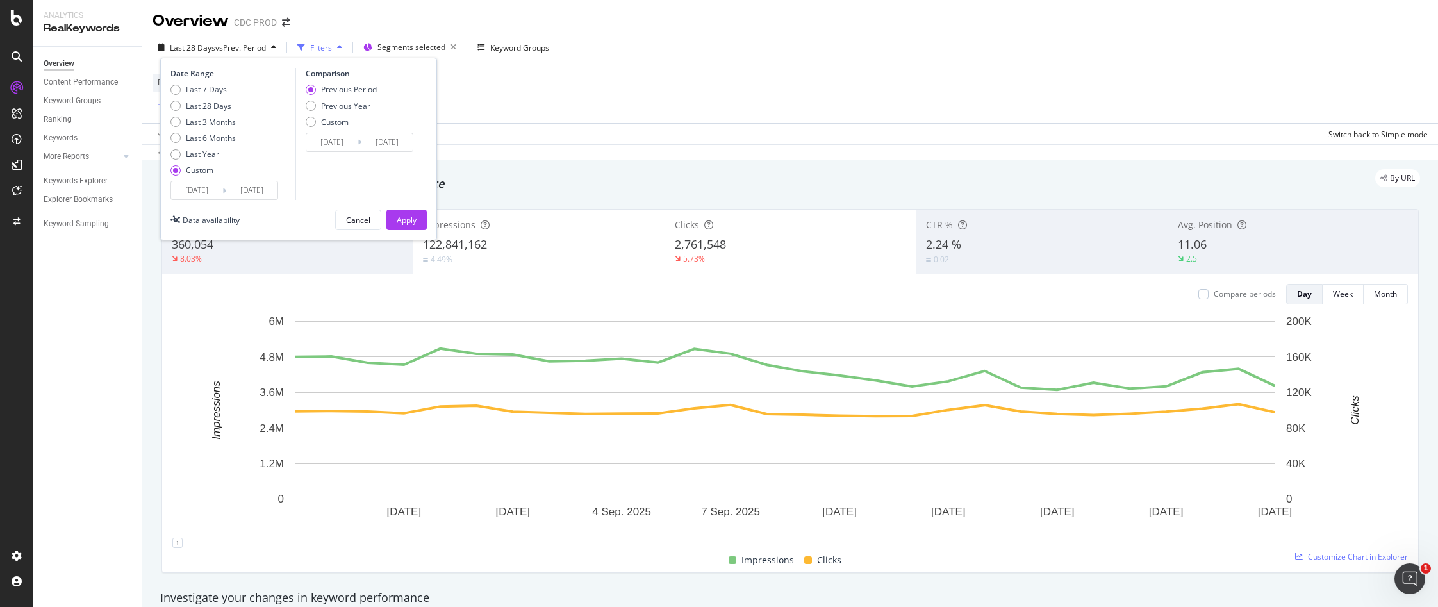
click at [249, 192] on input "[DATE]" at bounding box center [251, 190] width 51 height 18
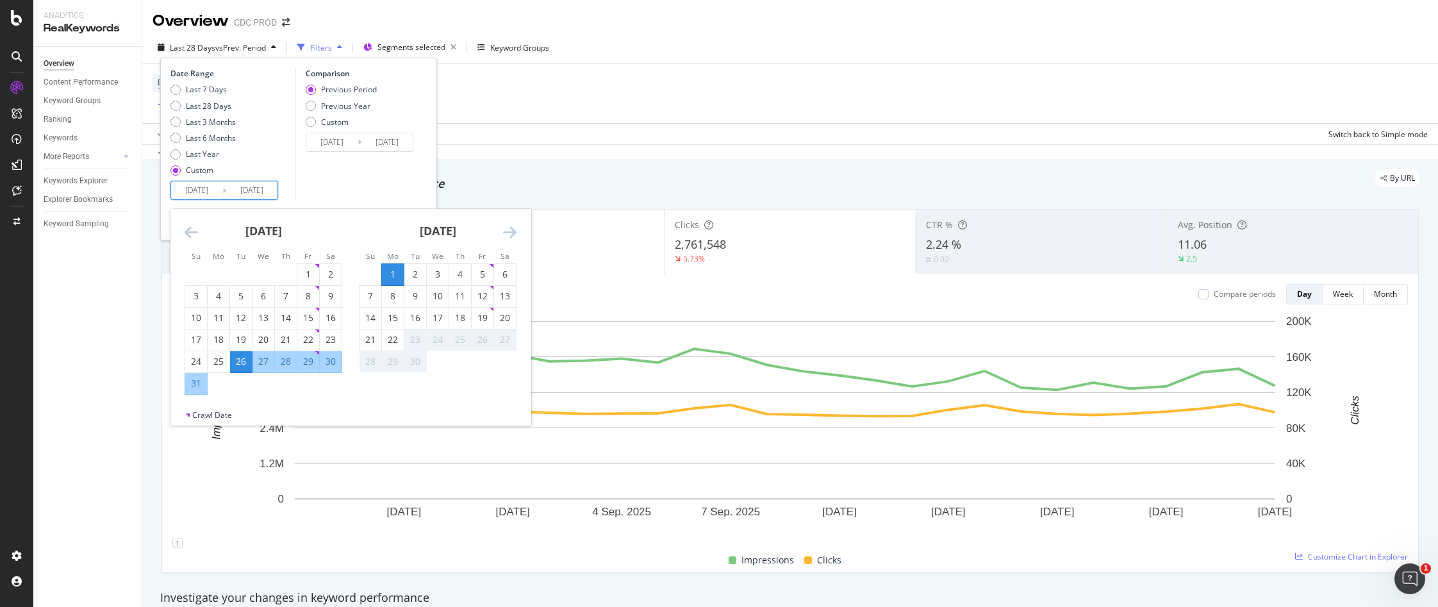
click at [391, 270] on div "1" at bounding box center [393, 274] width 22 height 13
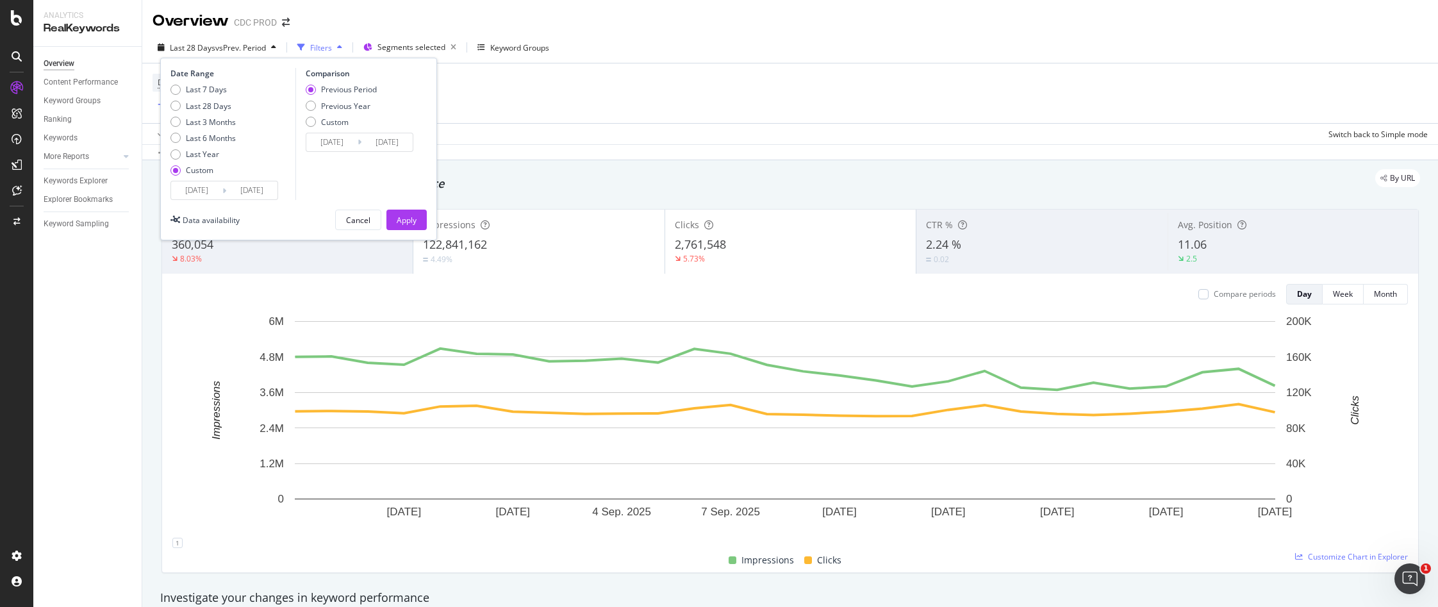
click at [238, 190] on input "[DATE]" at bounding box center [251, 190] width 51 height 18
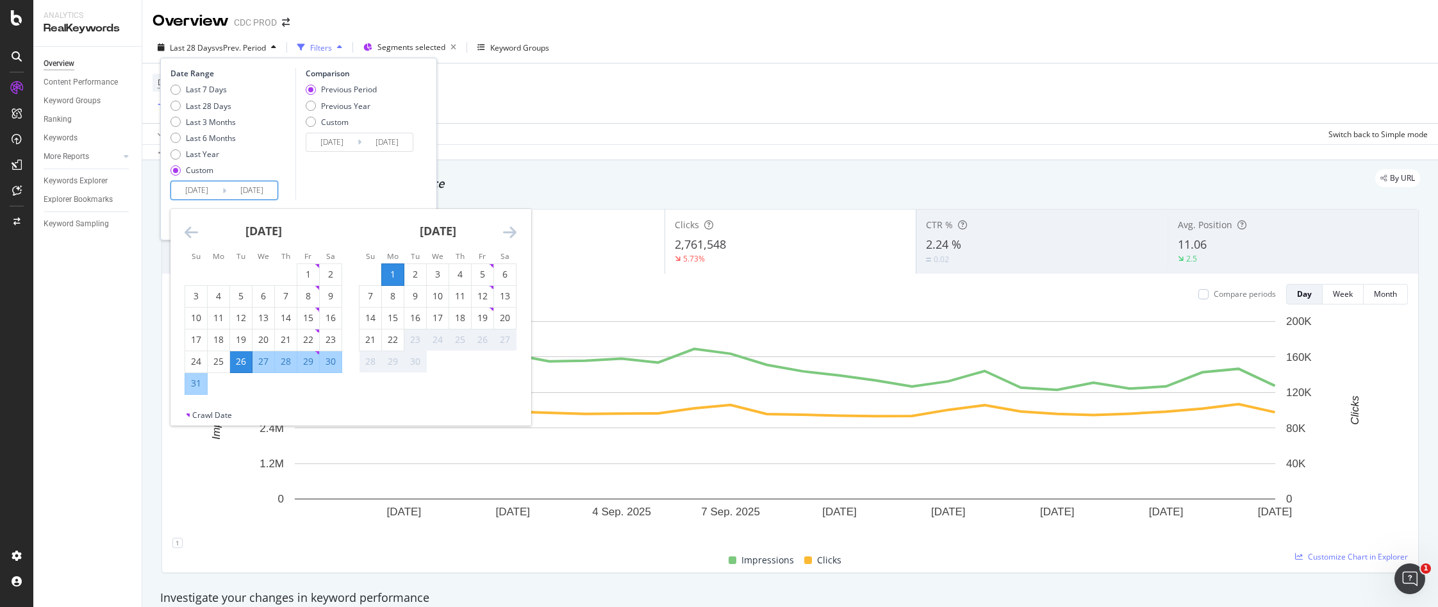
click at [186, 183] on input "[DATE]" at bounding box center [196, 190] width 51 height 18
click at [392, 269] on div "1" at bounding box center [393, 274] width 22 height 13
type input "[DATE]"
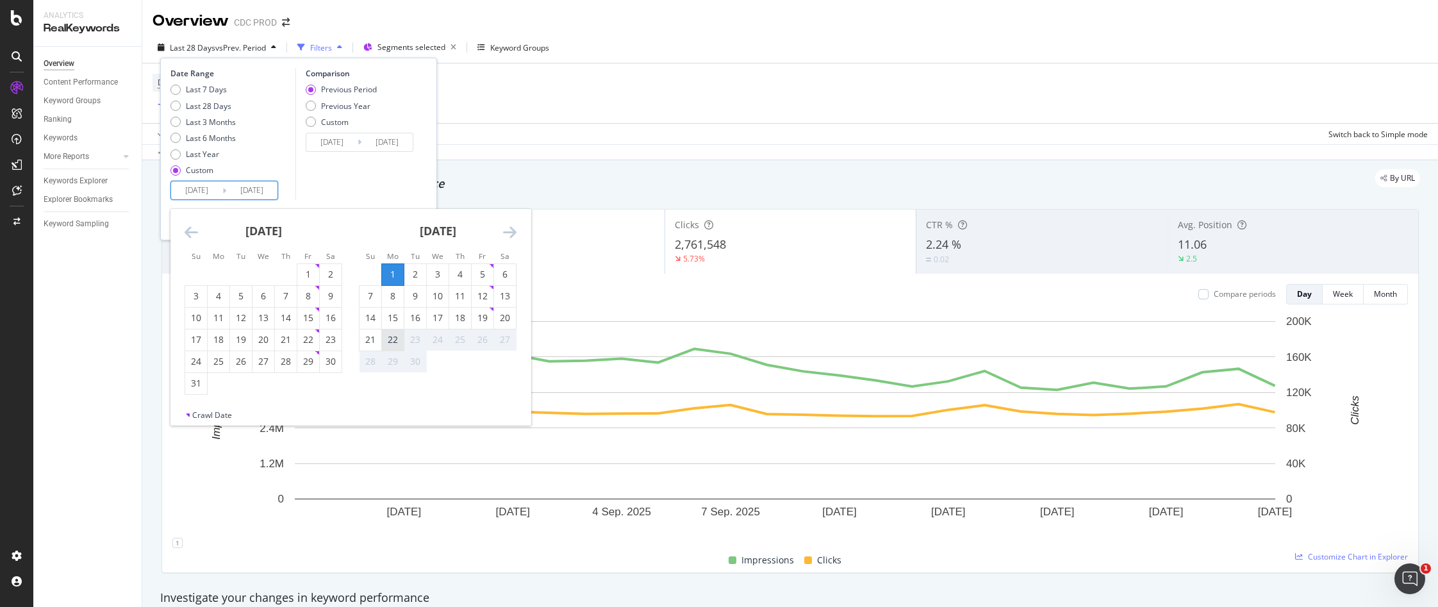
click at [392, 343] on div "22" at bounding box center [393, 339] width 22 height 13
type input "[DATE]"
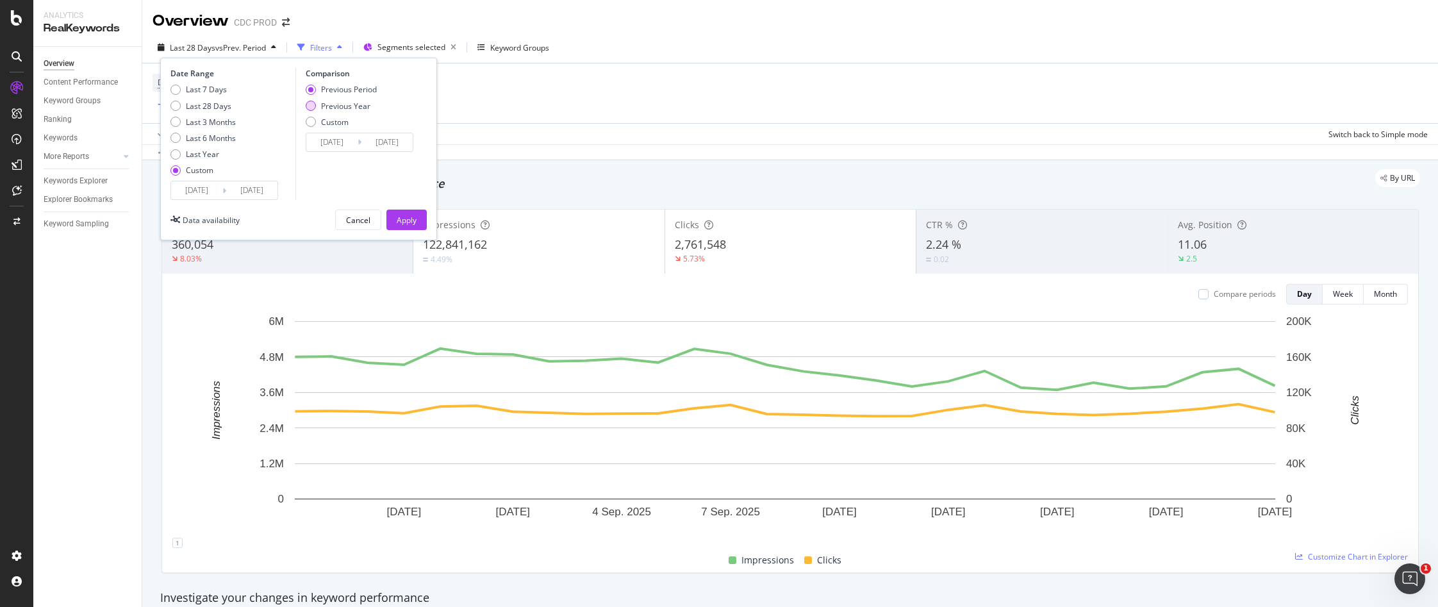
click at [356, 106] on div "Previous Year" at bounding box center [345, 106] width 49 height 11
type input "[DATE]"
click at [410, 218] on div "Apply" at bounding box center [407, 220] width 20 height 11
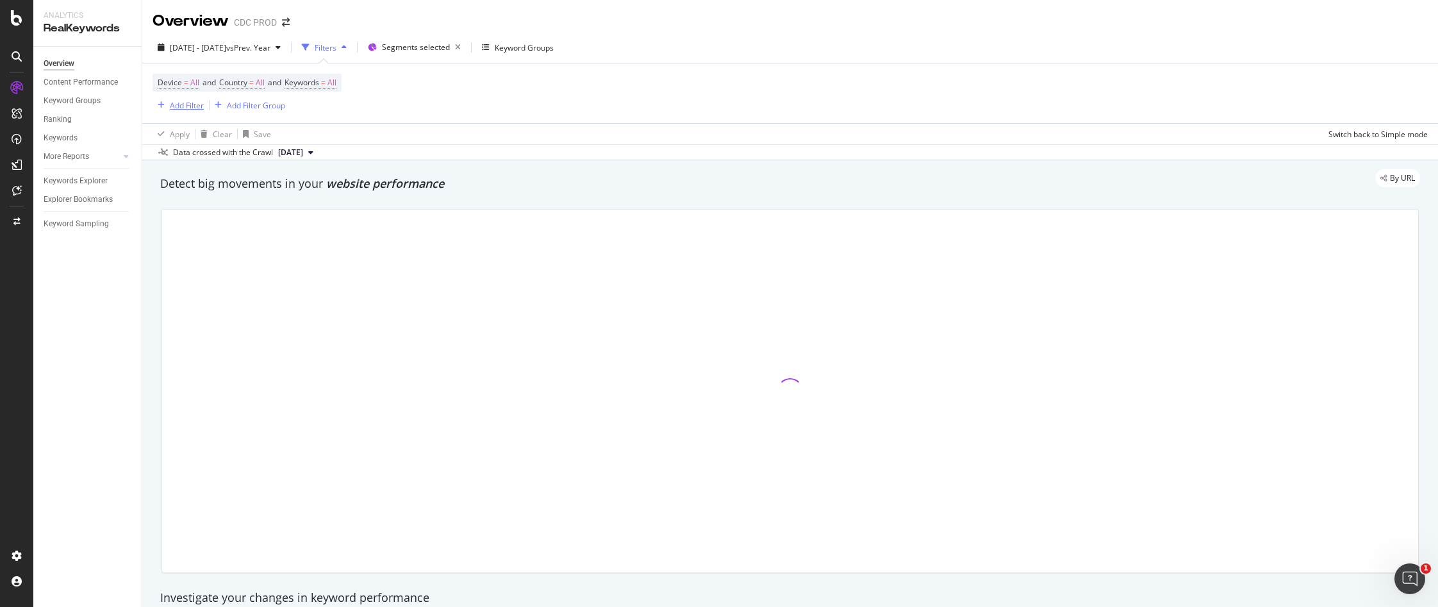
click at [185, 103] on div "Add Filter" at bounding box center [187, 105] width 34 height 11
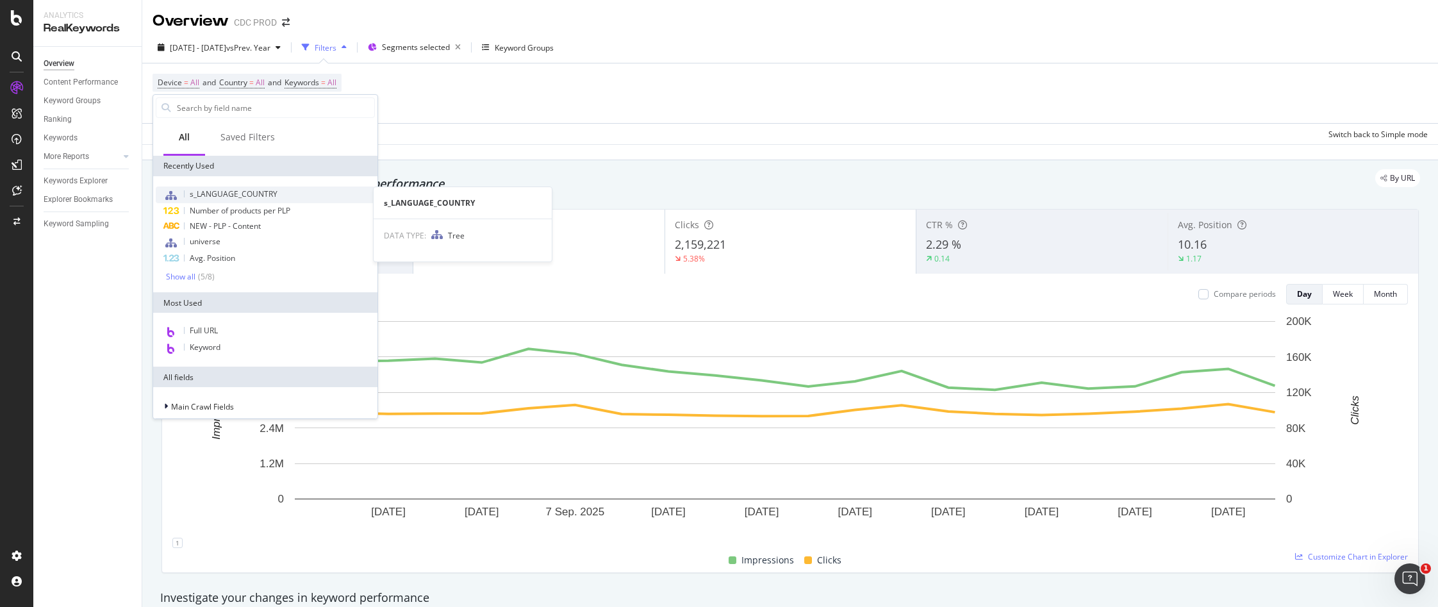
click at [276, 199] on div "s_LANGUAGE_COUNTRY" at bounding box center [265, 194] width 219 height 17
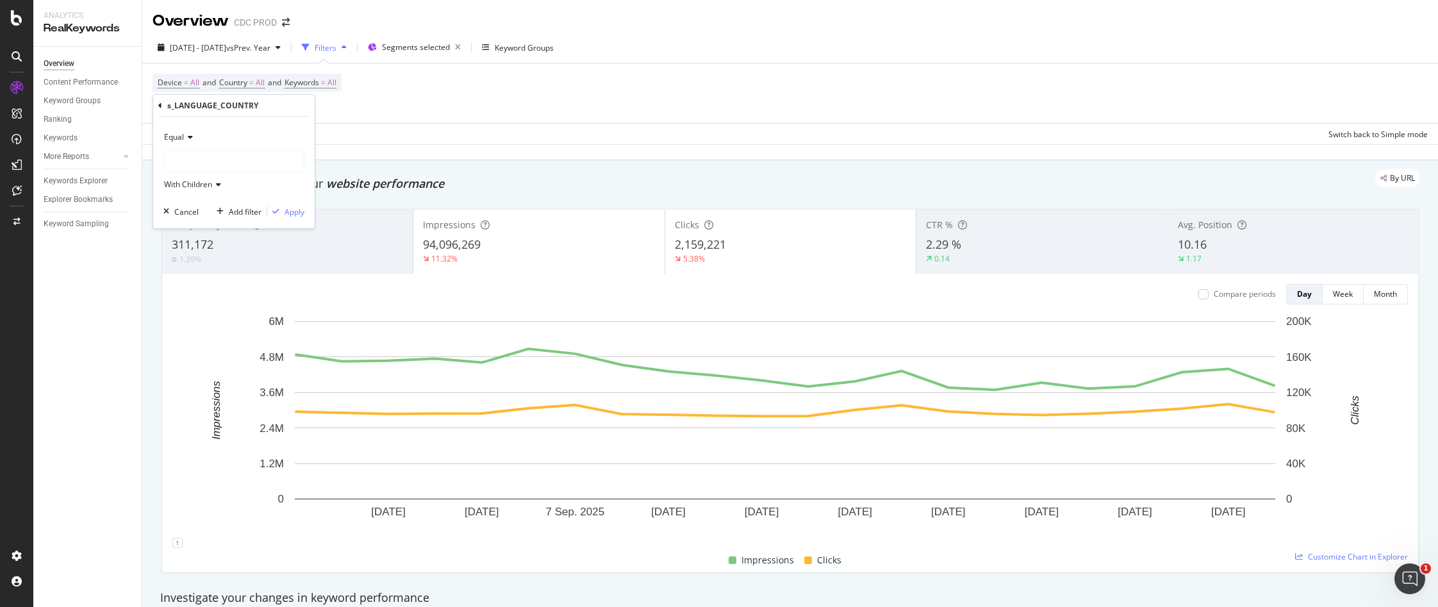
click at [195, 156] on div at bounding box center [234, 161] width 140 height 21
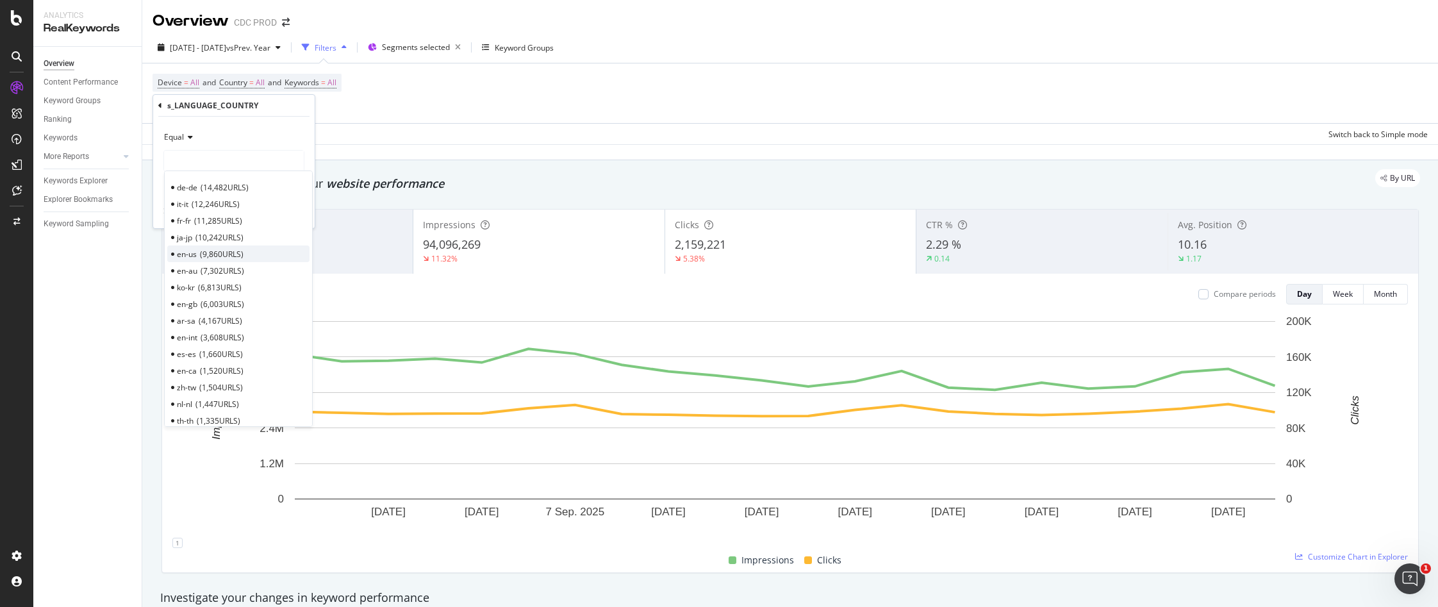
click at [203, 255] on span "9,860 URLS" at bounding box center [222, 254] width 44 height 11
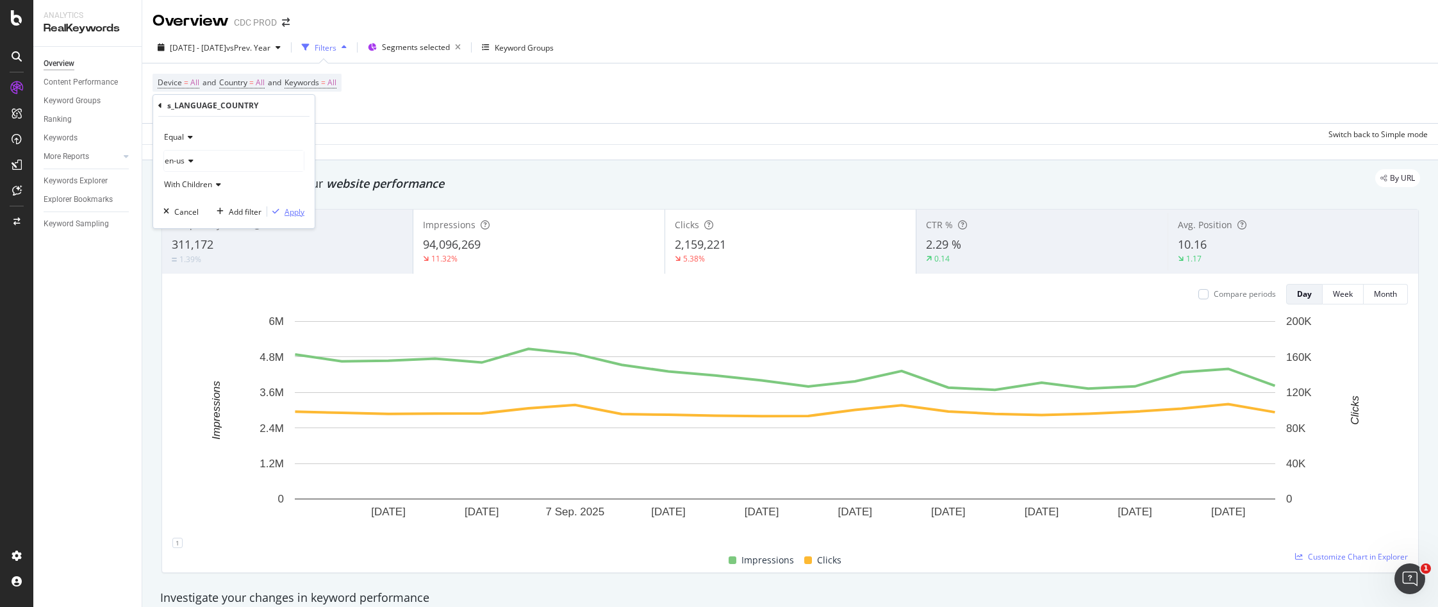
click at [294, 210] on div "Apply" at bounding box center [295, 211] width 20 height 11
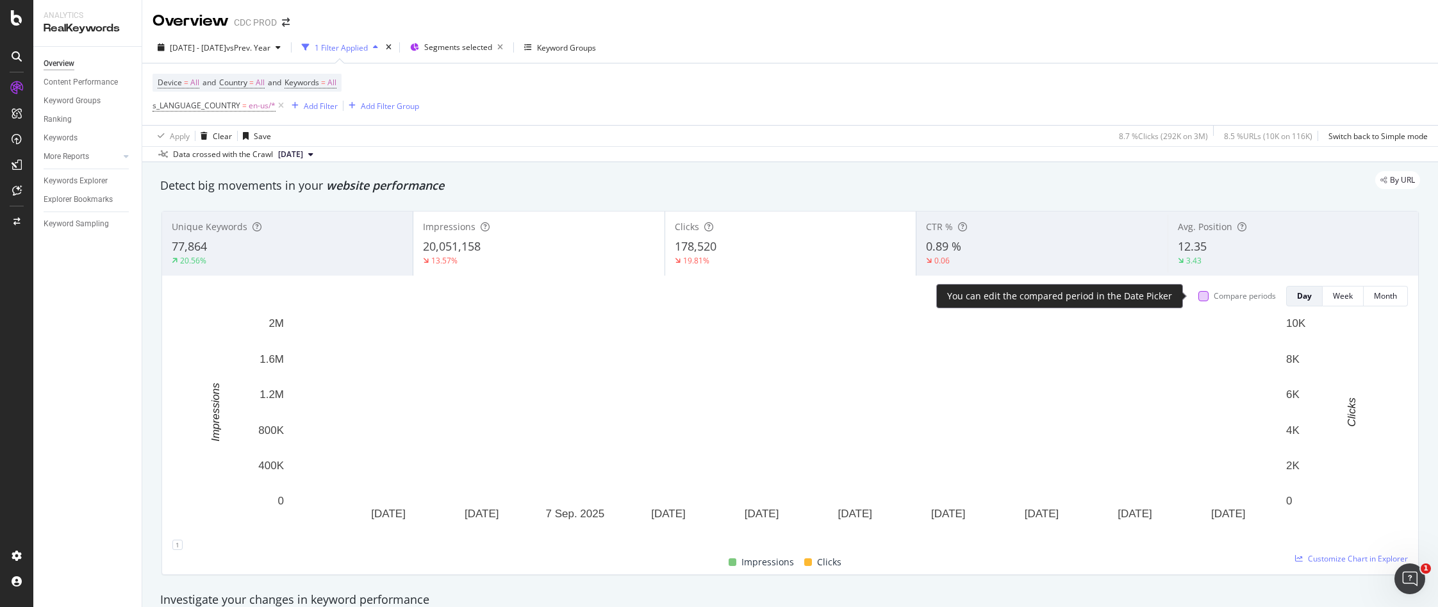
click at [1198, 295] on div at bounding box center [1203, 296] width 10 height 10
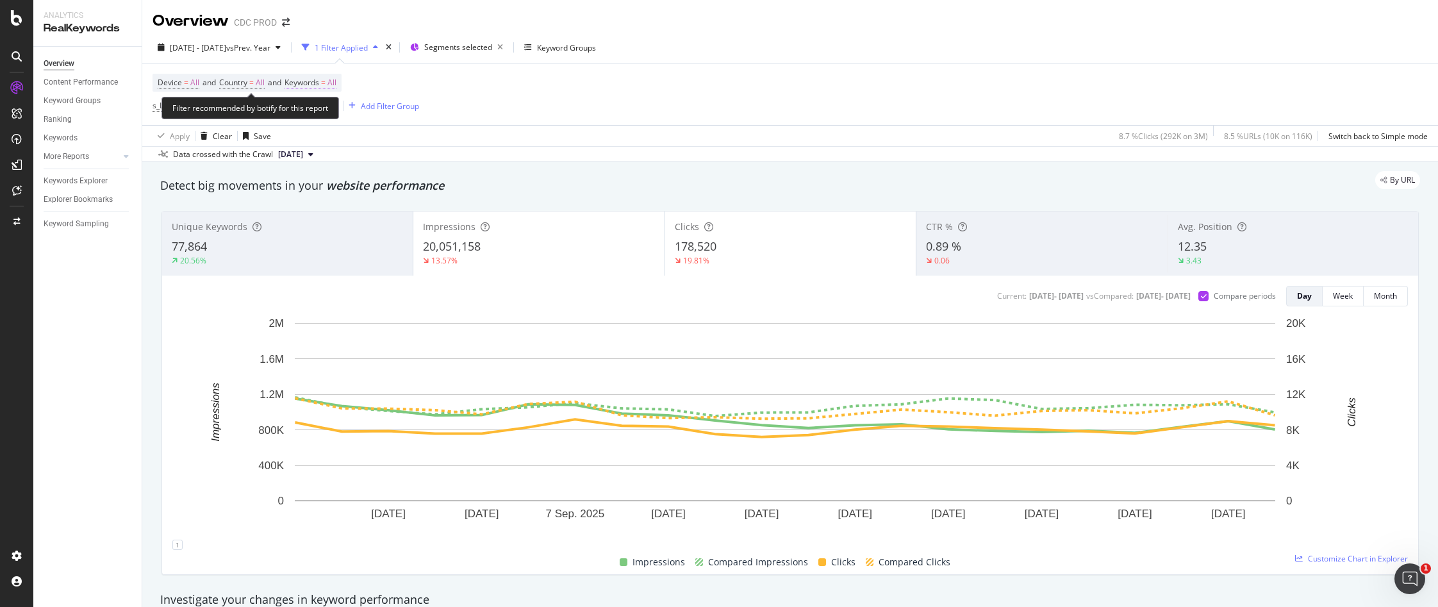
click at [336, 82] on span "All" at bounding box center [331, 83] width 9 height 18
click at [324, 115] on icon "button" at bounding box center [324, 113] width 5 height 8
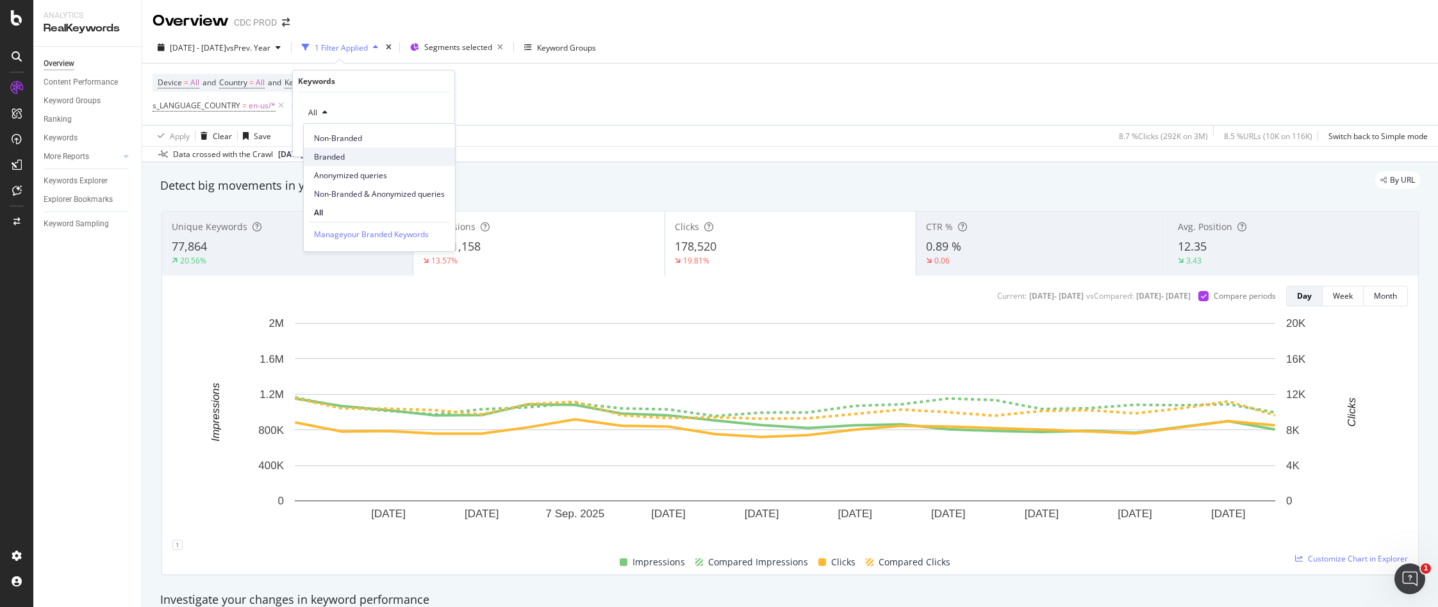
click at [351, 158] on span "Branded" at bounding box center [379, 157] width 131 height 12
click at [434, 136] on div "Apply" at bounding box center [434, 140] width 20 height 11
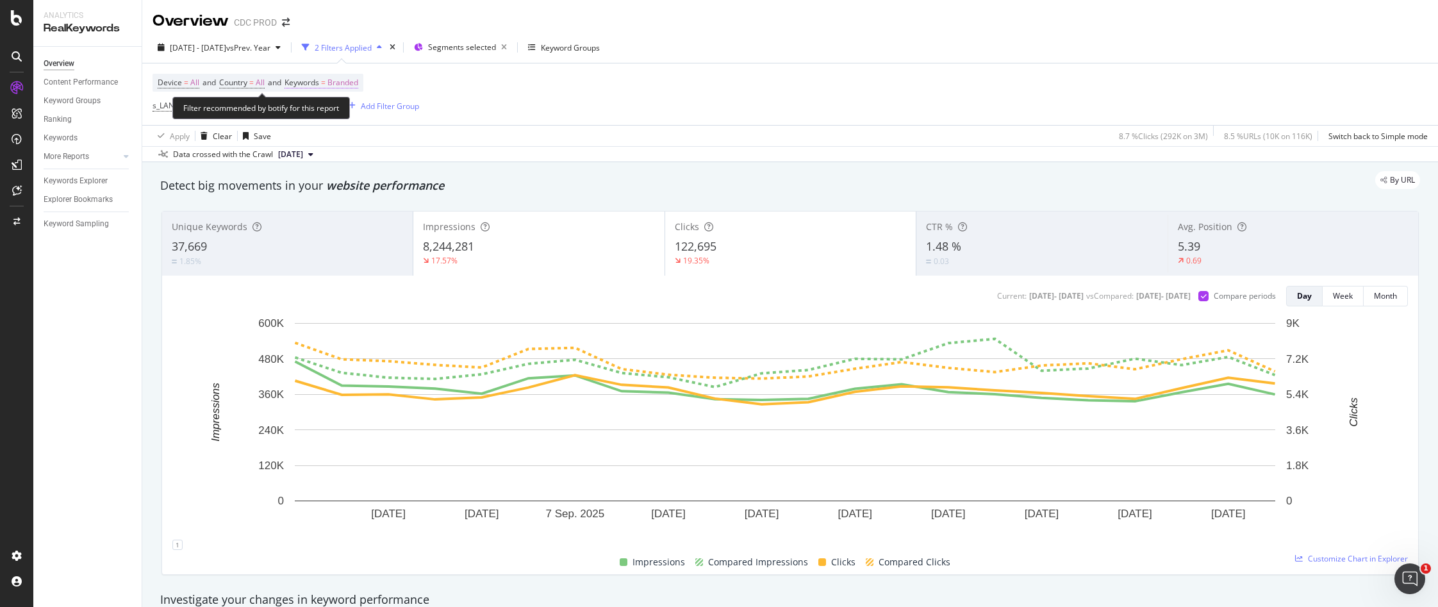
click at [353, 79] on span "Branded" at bounding box center [342, 83] width 31 height 18
click at [333, 110] on span "Branded" at bounding box center [321, 112] width 36 height 11
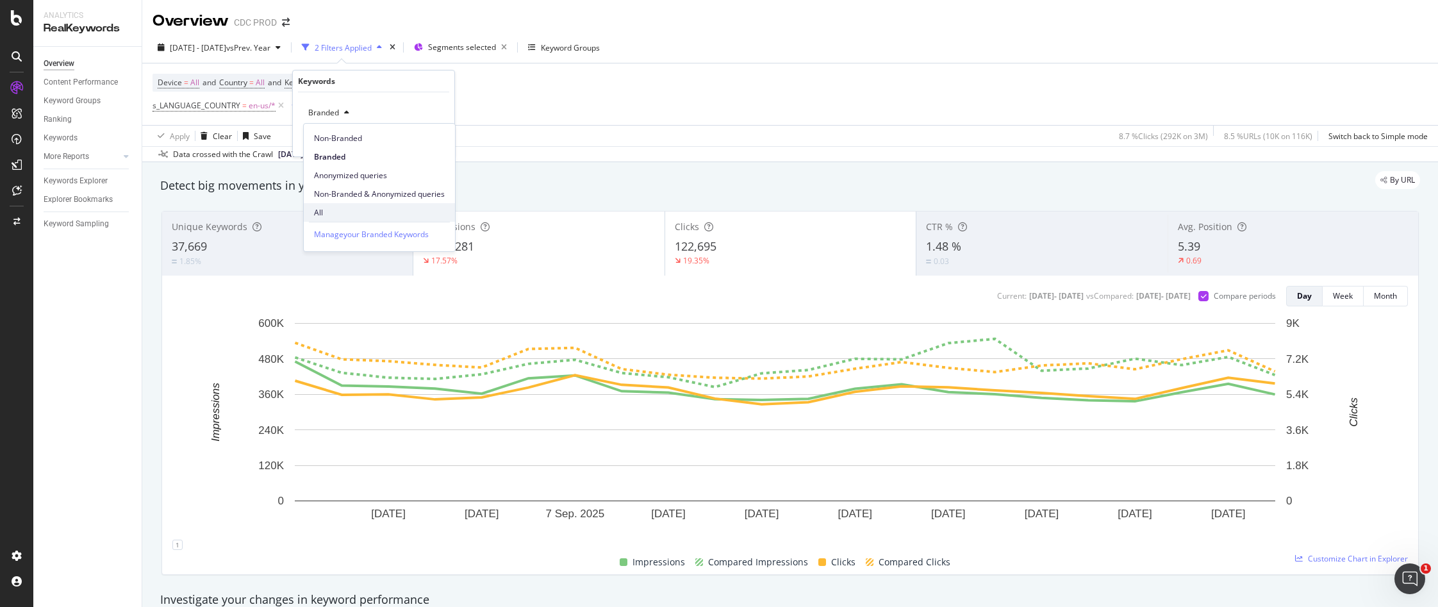
click at [355, 210] on span "All" at bounding box center [379, 213] width 131 height 12
click at [436, 138] on div "Apply" at bounding box center [434, 140] width 20 height 11
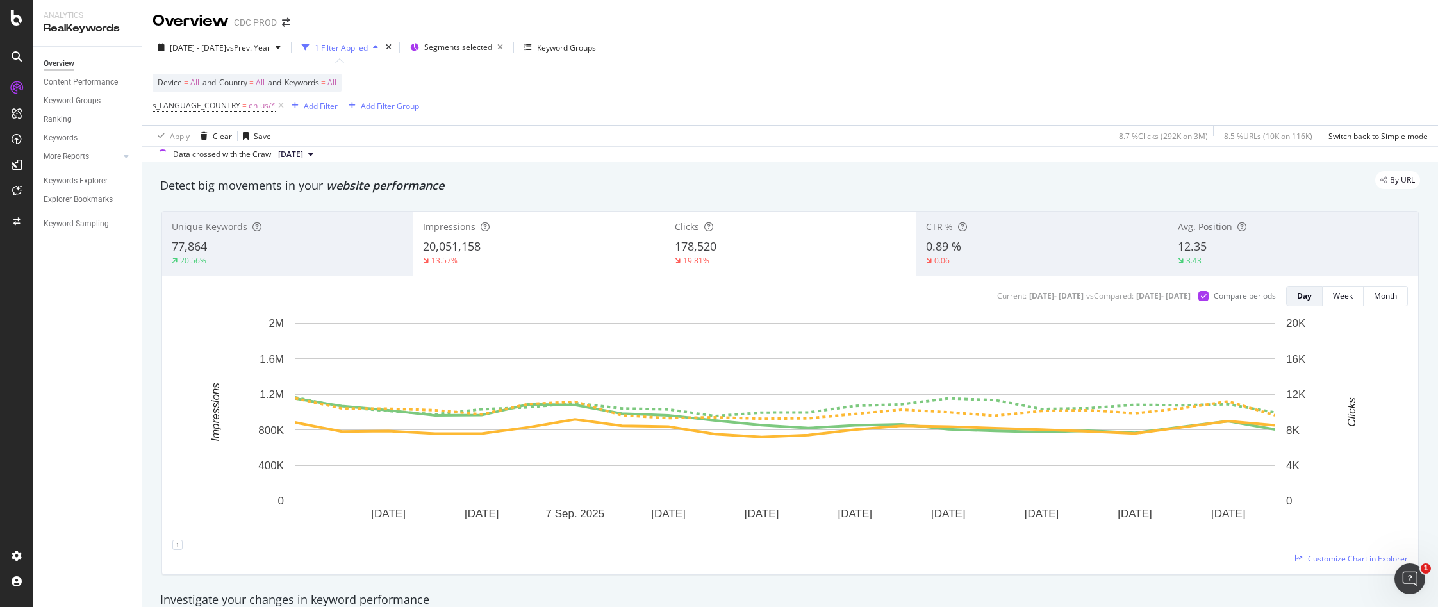
click at [709, 82] on div "Device = All and Country = All and Keywords = All s_LANGUAGE_COUNTRY = en-us/* …" at bounding box center [790, 94] width 1275 height 62
click at [490, 43] on span "Segments selected" at bounding box center [458, 47] width 68 height 11
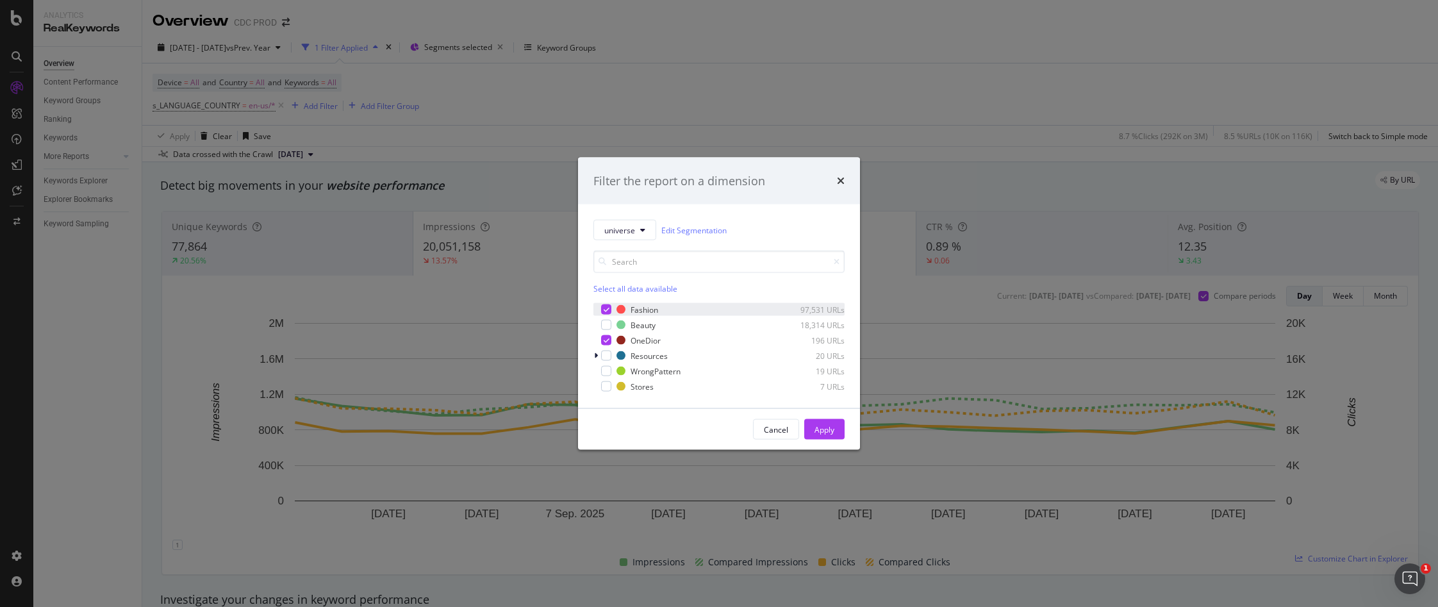
click at [606, 310] on icon "modal" at bounding box center [607, 309] width 6 height 6
click at [606, 324] on div "modal" at bounding box center [606, 325] width 10 height 10
click at [829, 427] on div "Apply" at bounding box center [825, 429] width 20 height 11
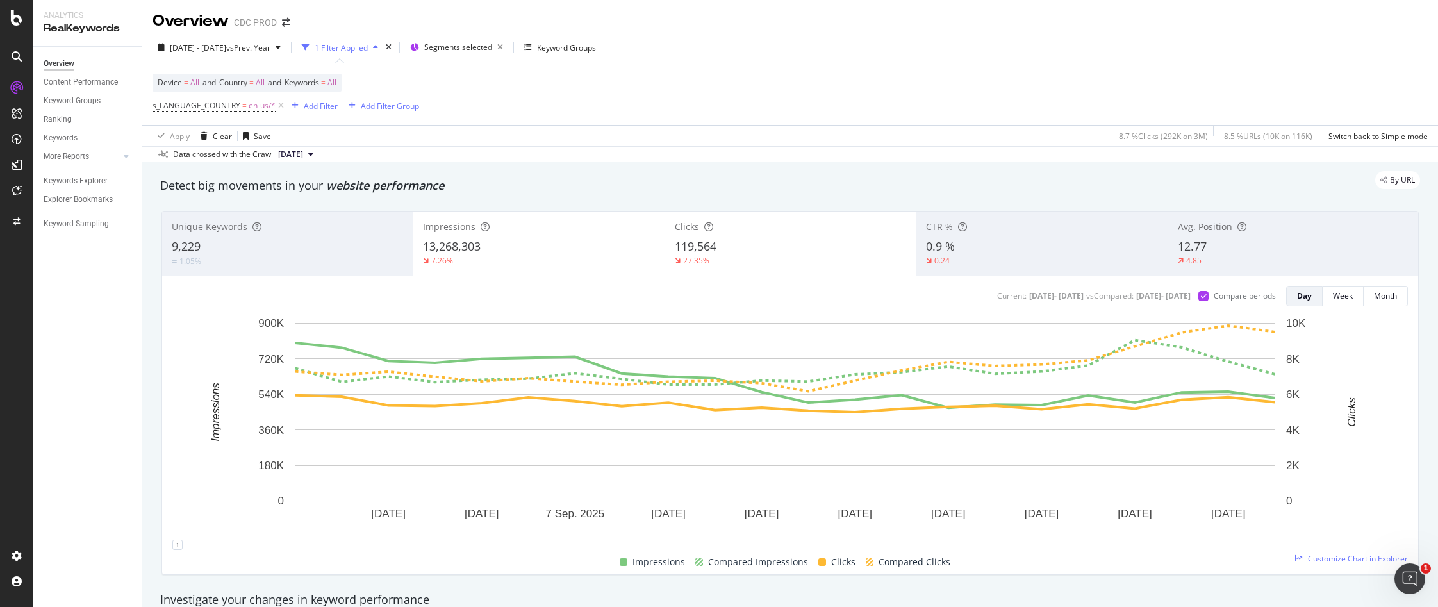
click at [558, 258] on div "7.26%" at bounding box center [538, 261] width 231 height 12
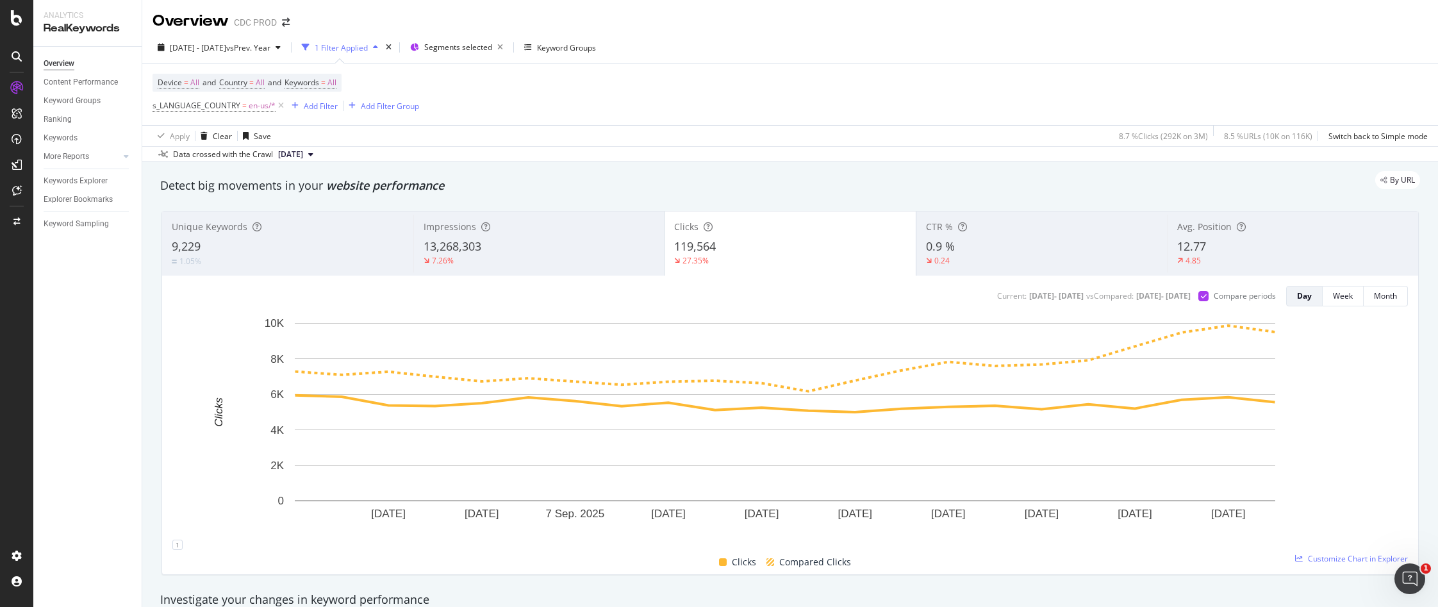
click at [581, 240] on div "13,268,303" at bounding box center [539, 246] width 231 height 17
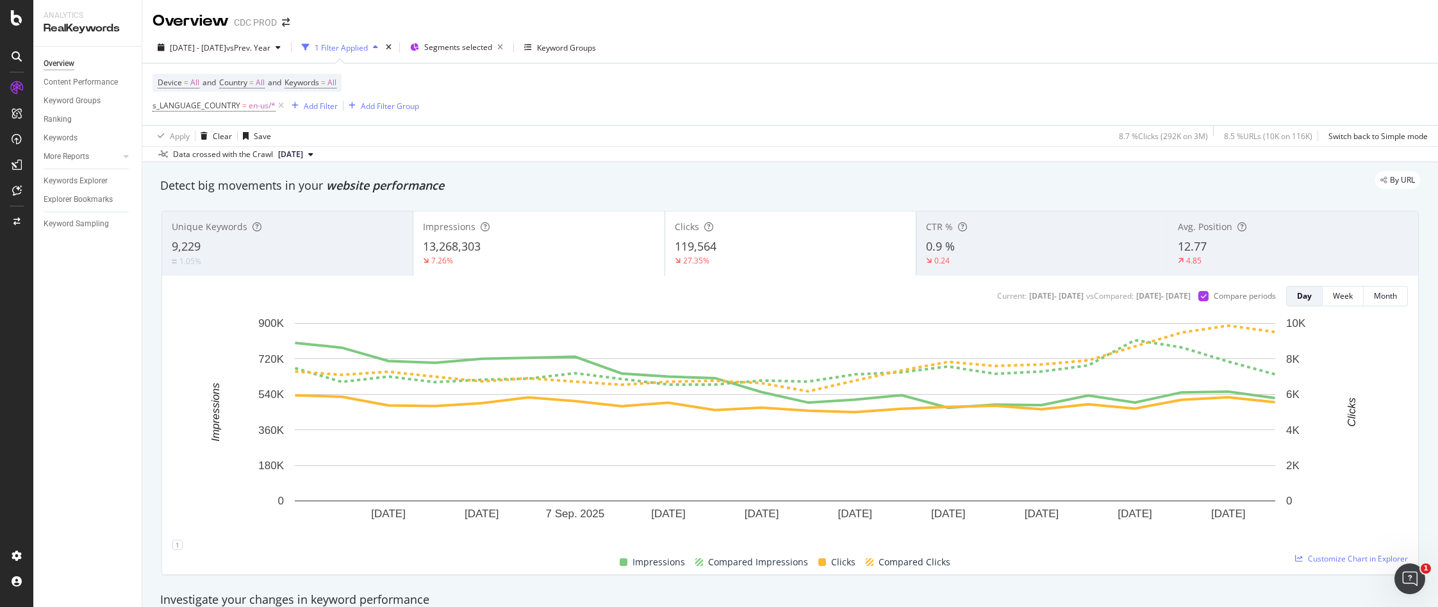
click at [755, 236] on div "Clicks 119,564 27.35%" at bounding box center [790, 244] width 251 height 58
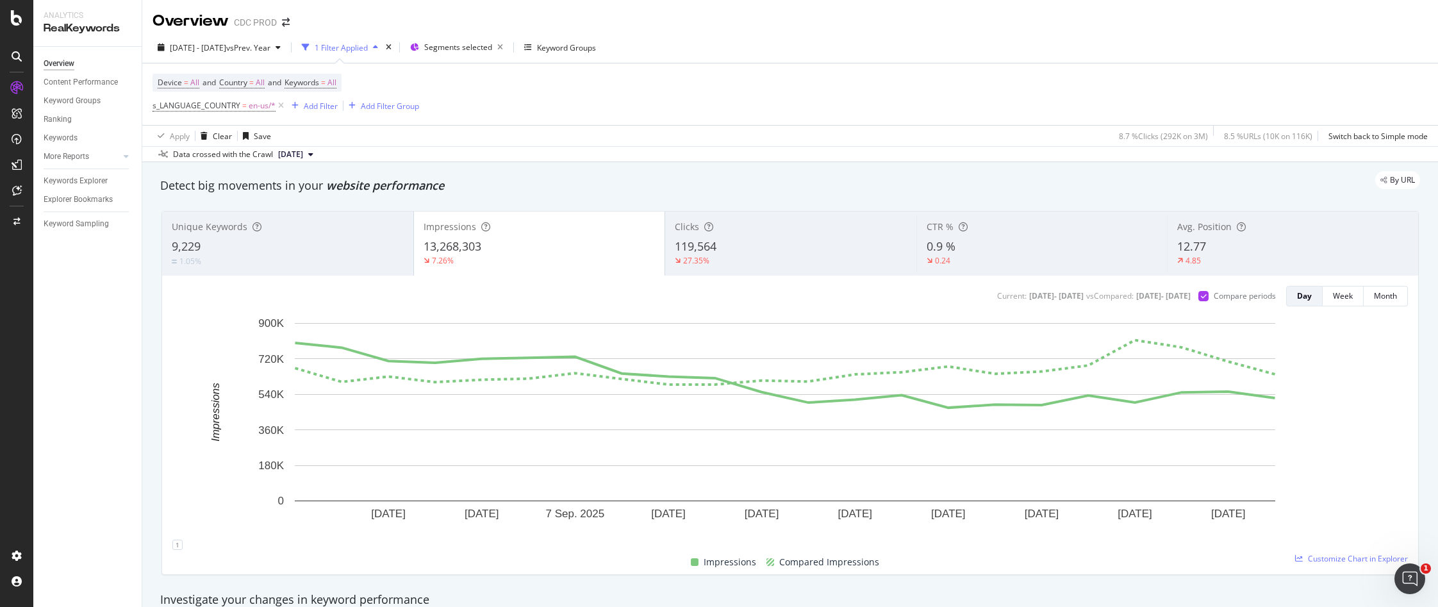
click at [731, 235] on div "Clicks 119,564 27.35%" at bounding box center [790, 244] width 251 height 58
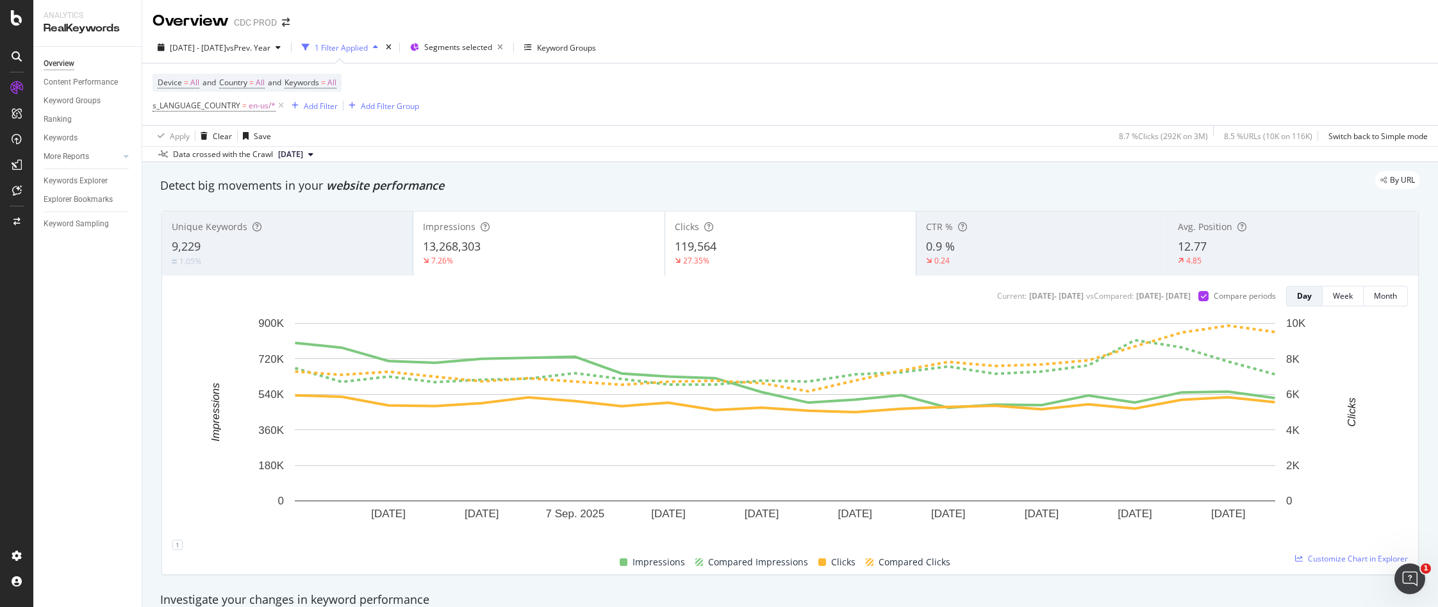
click at [383, 47] on div "button" at bounding box center [375, 48] width 15 height 8
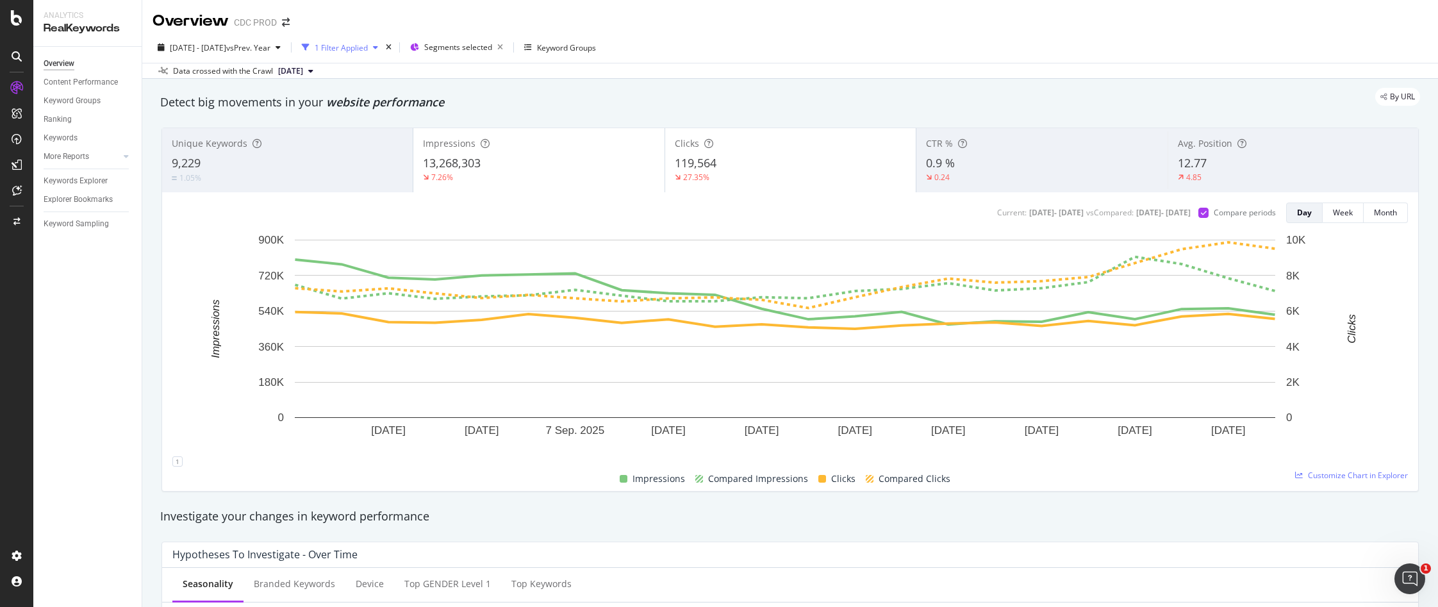
click at [383, 46] on div "button" at bounding box center [375, 48] width 15 height 8
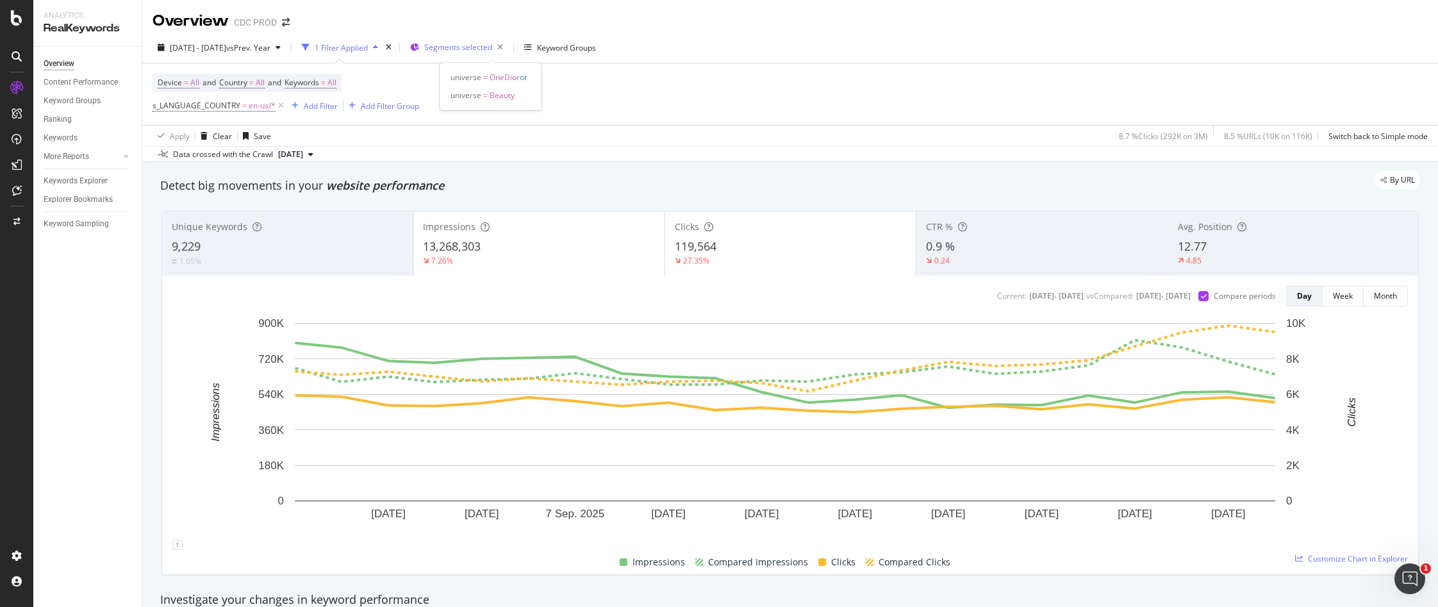
click at [492, 52] on span "Segments selected" at bounding box center [458, 47] width 68 height 11
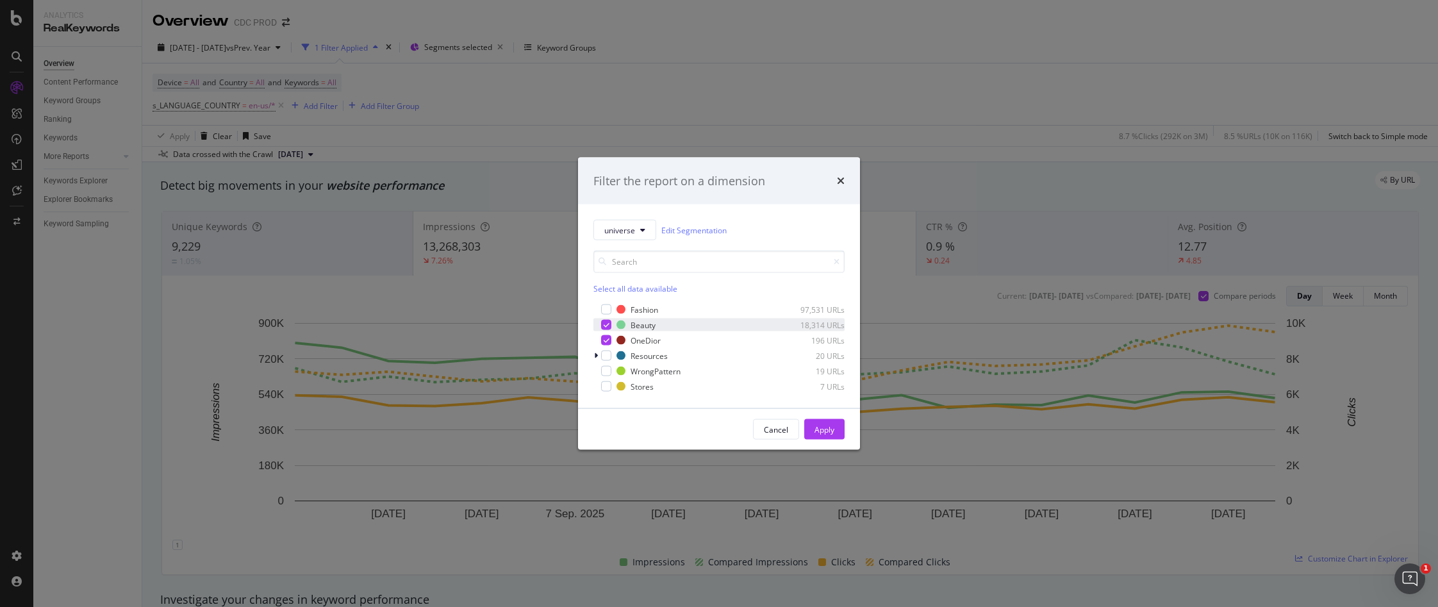
click at [610, 326] on div "modal" at bounding box center [606, 325] width 10 height 10
click at [607, 310] on div "modal" at bounding box center [606, 309] width 10 height 10
click at [819, 425] on div "Apply" at bounding box center [825, 429] width 20 height 11
